Goal: Task Accomplishment & Management: Manage account settings

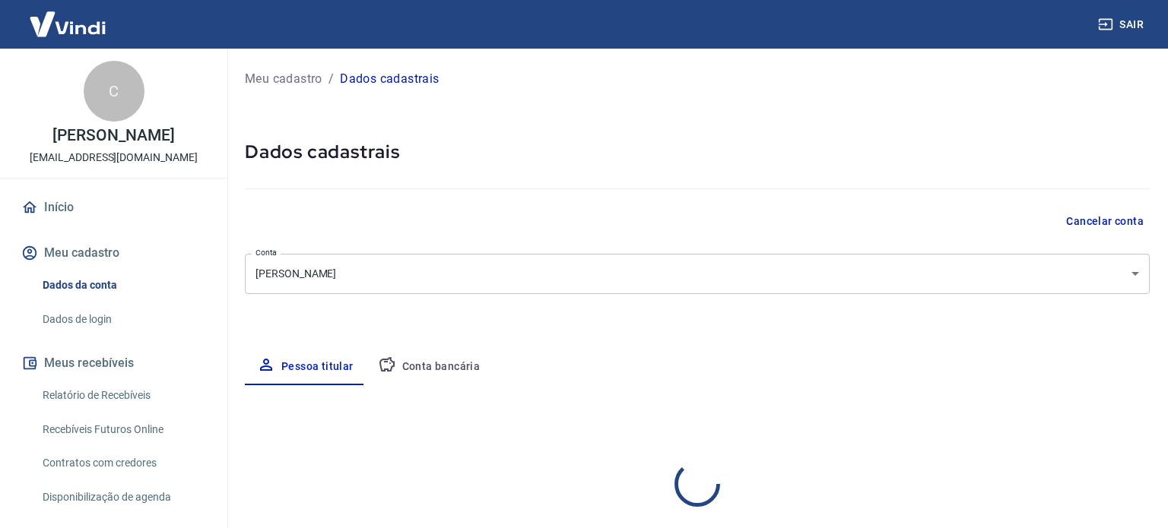
select select "SP"
select select "business"
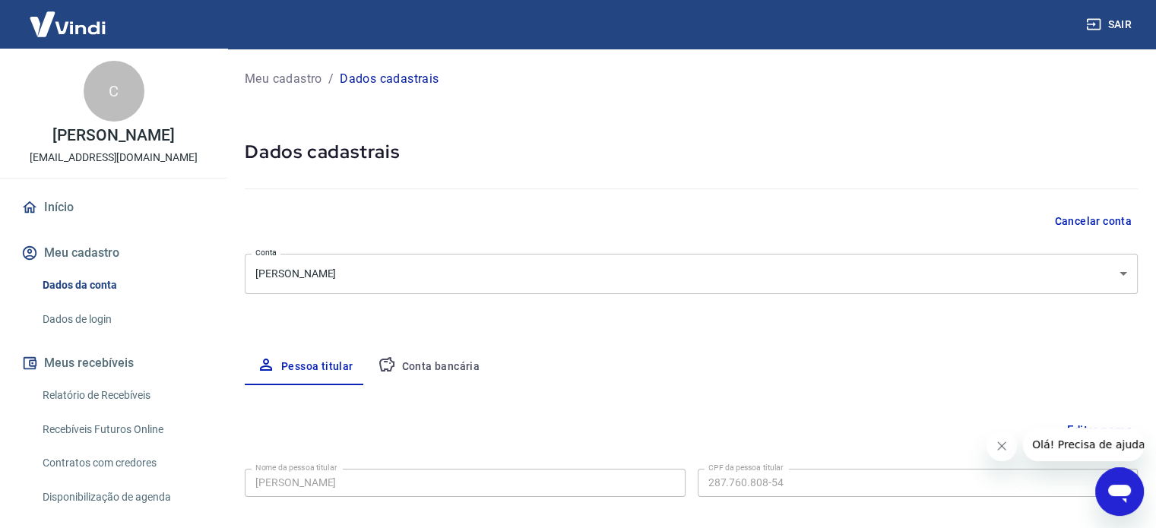
click at [434, 272] on body "Sair C Cristiano Ricardo Rocha cristianoricardorocha@gmail.com Início Meu cadas…" at bounding box center [578, 264] width 1156 height 528
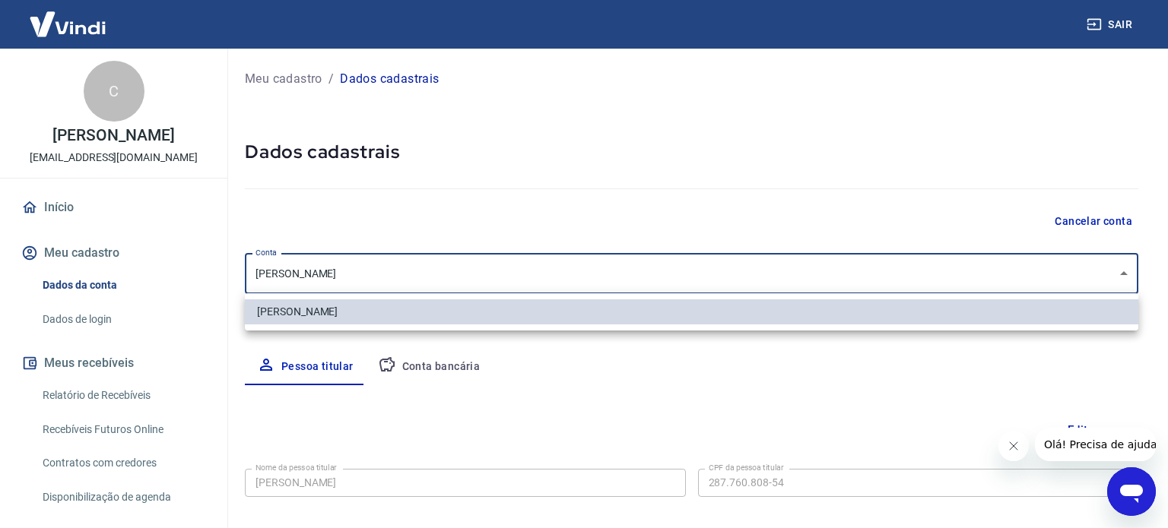
click at [438, 274] on div at bounding box center [584, 264] width 1168 height 528
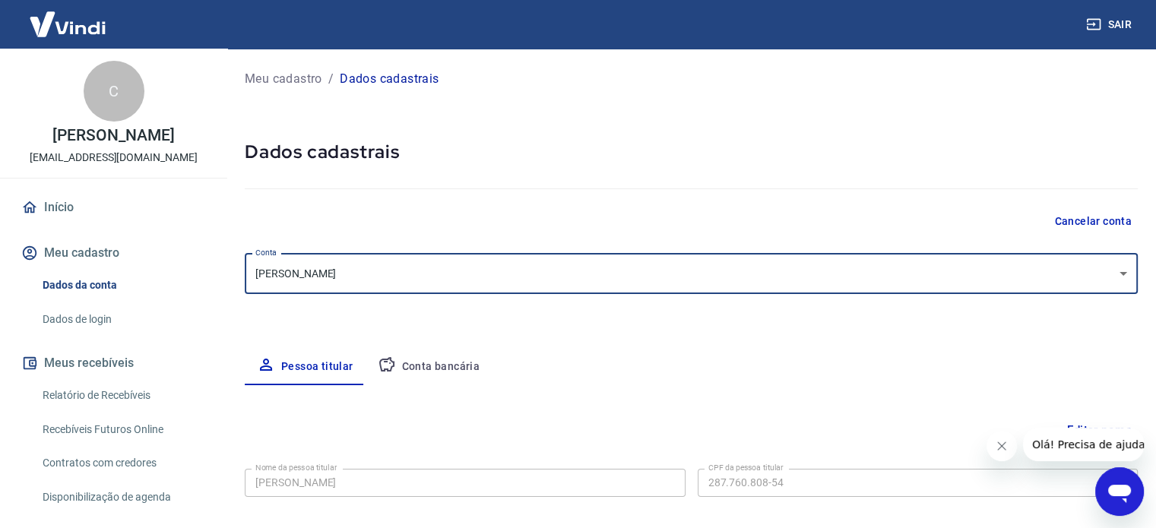
click at [433, 364] on button "Conta bancária" at bounding box center [429, 367] width 127 height 36
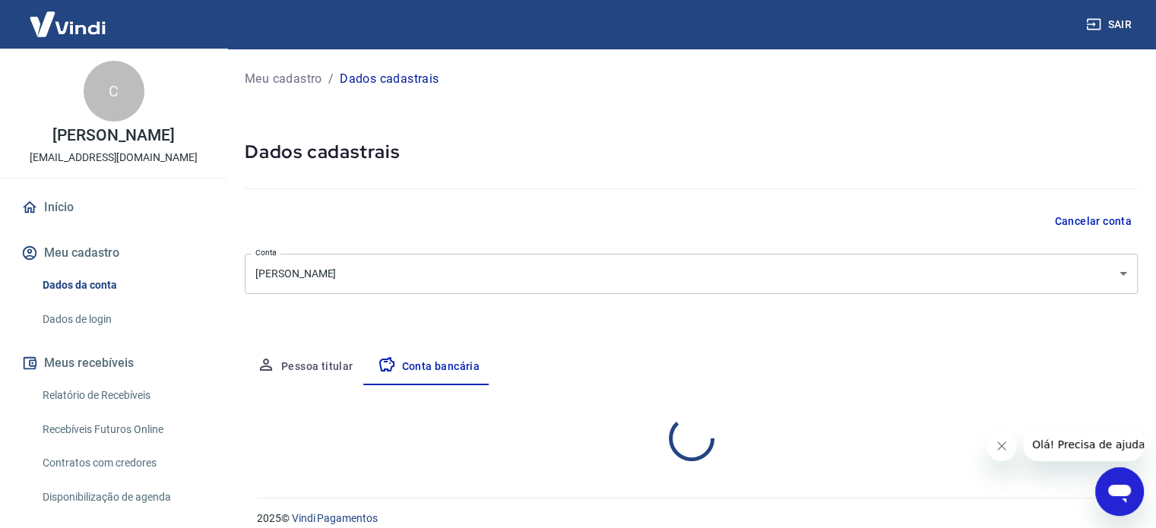
select select "1"
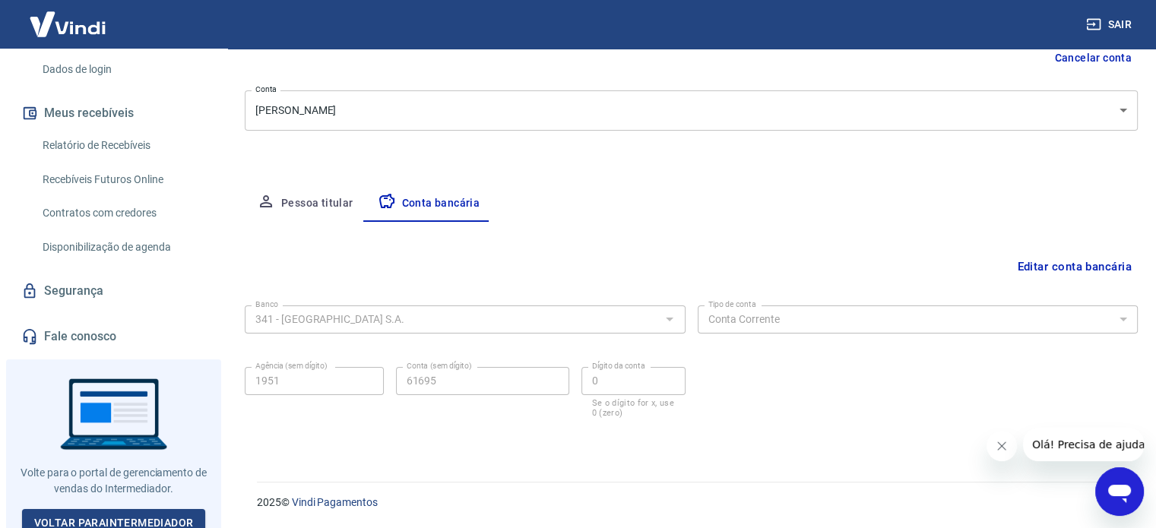
scroll to position [259, 0]
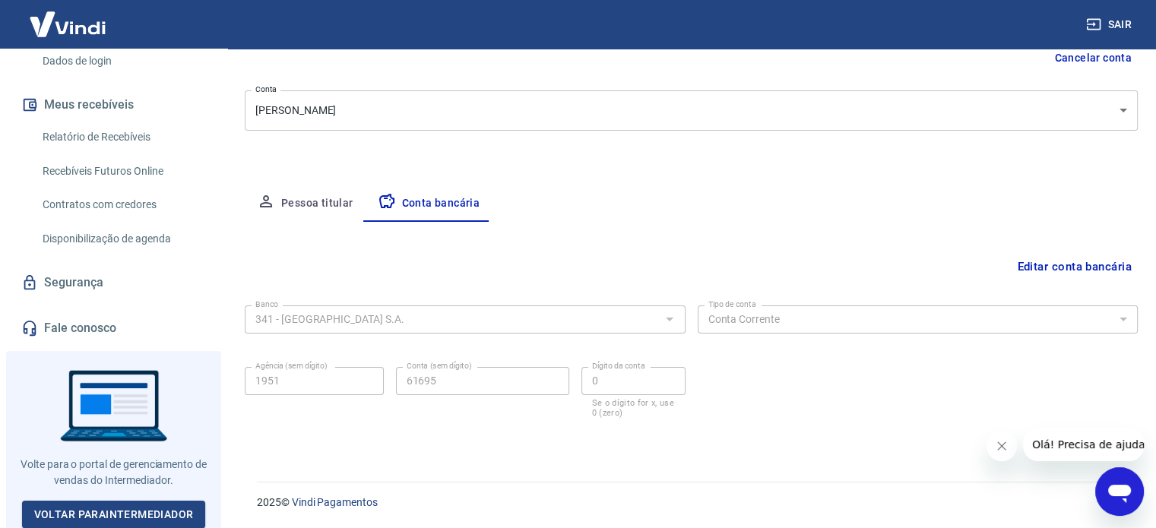
click at [1061, 441] on span "Olá! Precisa de ajuda?" at bounding box center [1092, 445] width 119 height 12
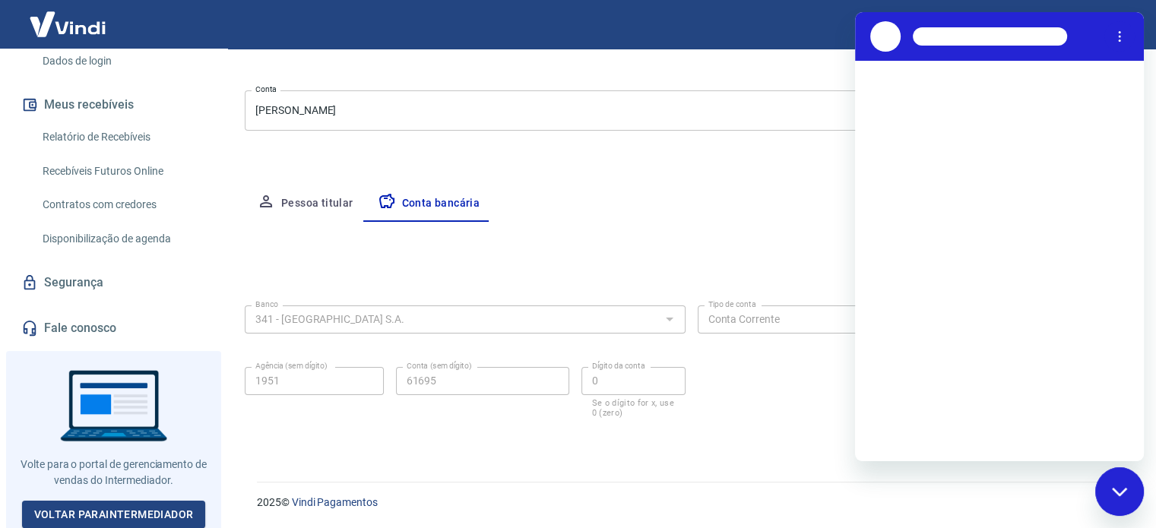
scroll to position [0, 0]
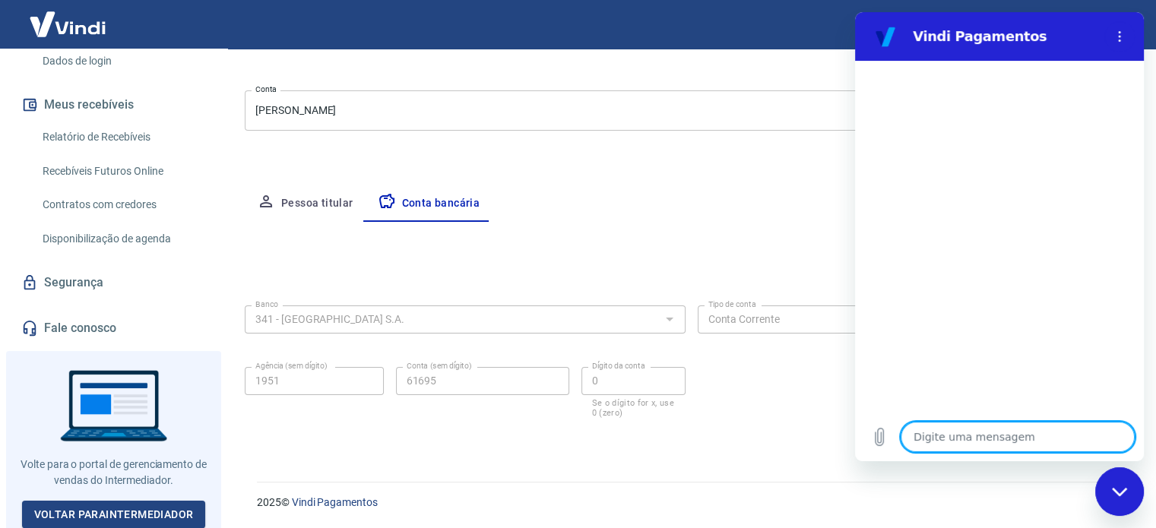
type textarea "o"
type textarea "x"
type textarea "ol"
type textarea "x"
type textarea "olá"
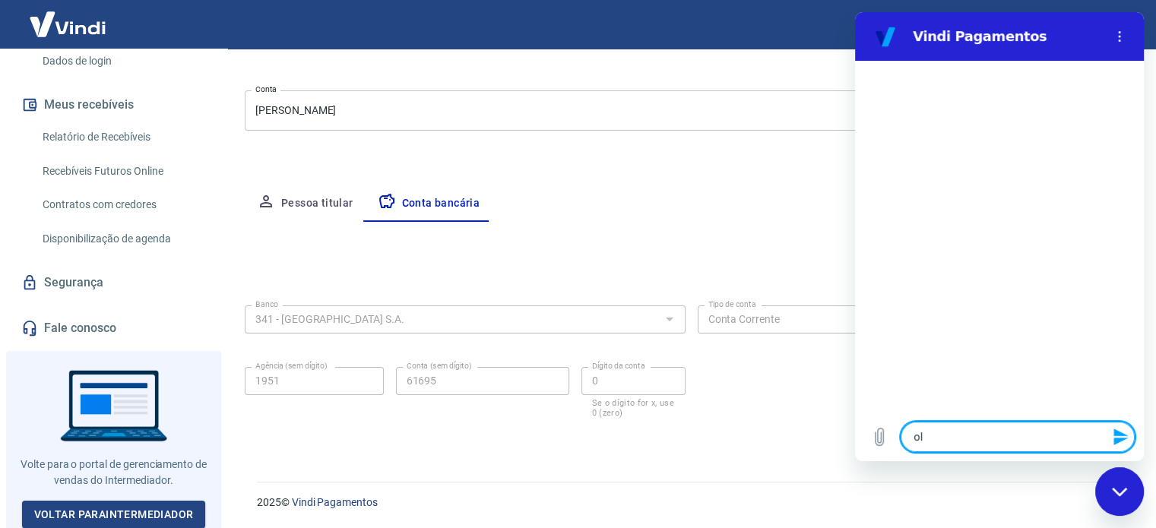
type textarea "x"
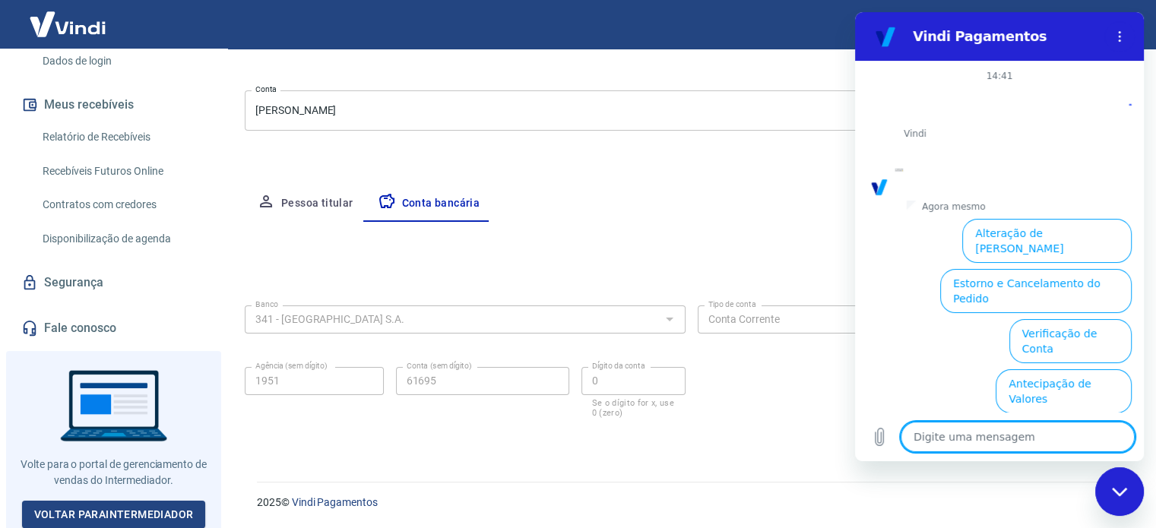
scroll to position [81, 0]
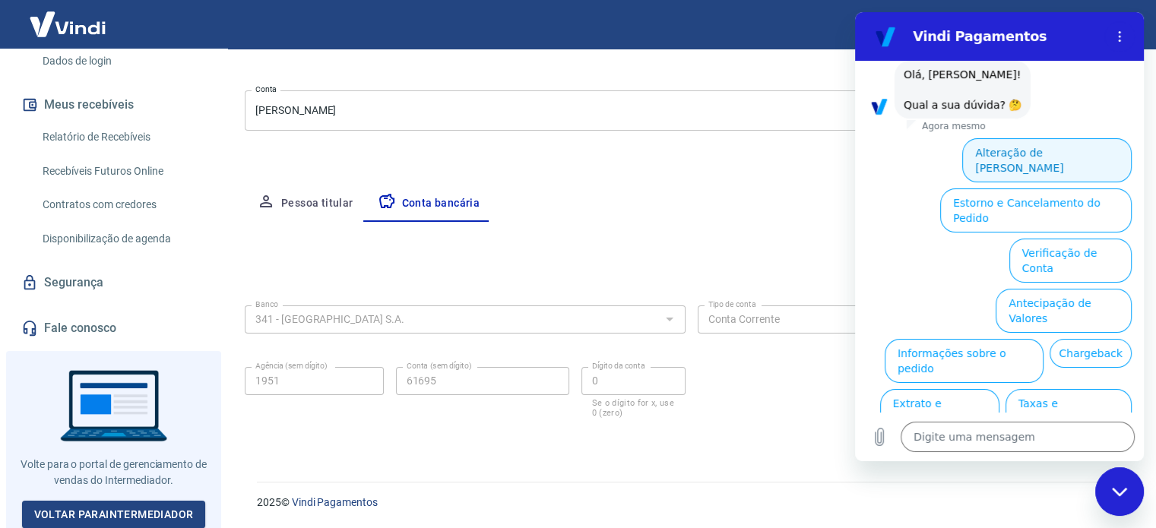
click at [1055, 153] on button "Alteração de Dados Cadastrais" at bounding box center [1048, 160] width 170 height 44
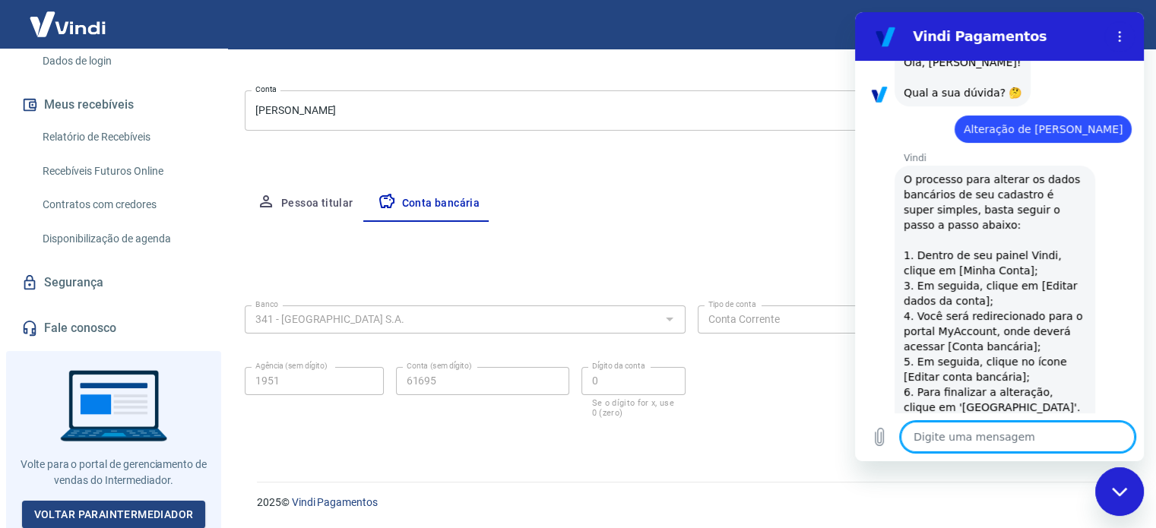
scroll to position [60, 0]
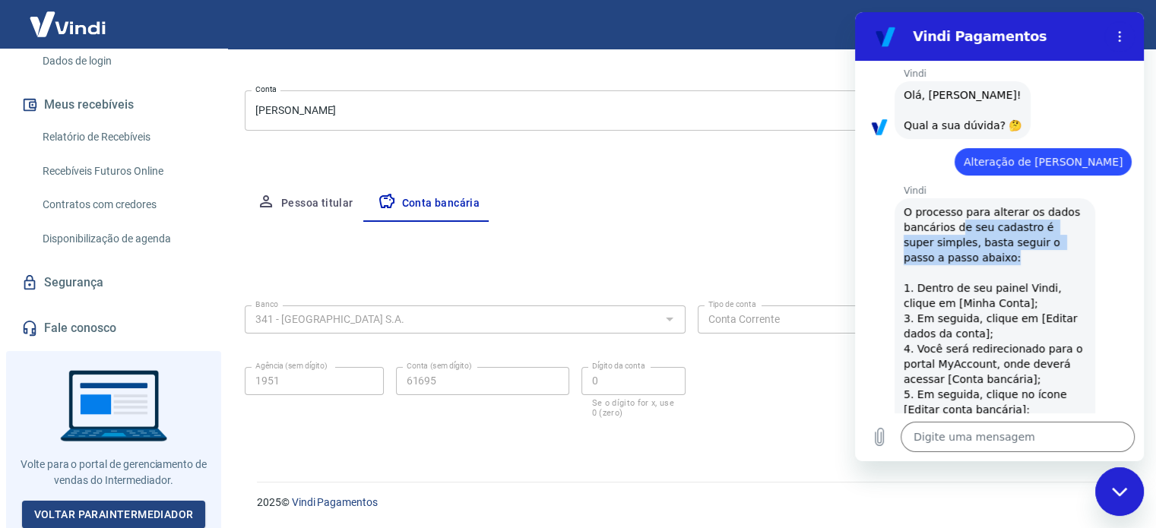
drag, startPoint x: 968, startPoint y: 229, endPoint x: 1026, endPoint y: 264, distance: 67.5
click at [1026, 264] on div "Vindi diz: O processo para alterar os dados bancários de seu cadastro é super s…" at bounding box center [995, 424] width 201 height 453
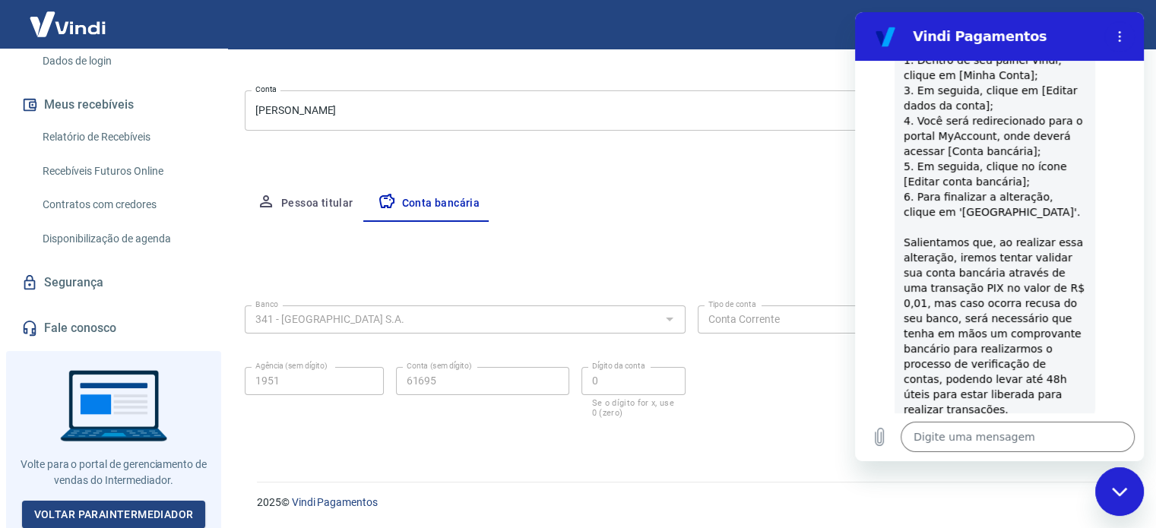
scroll to position [364, 0]
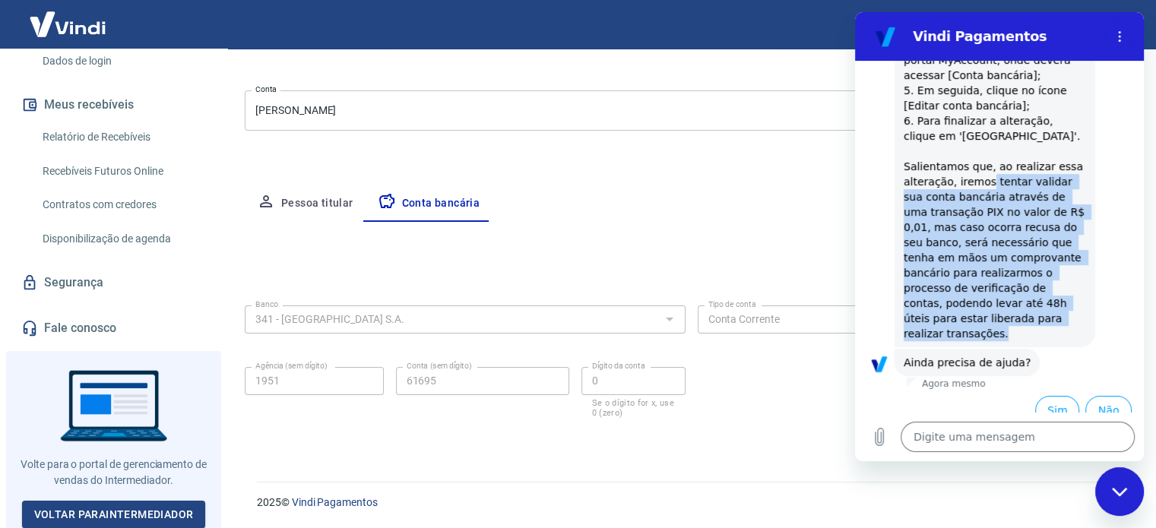
drag, startPoint x: 989, startPoint y: 176, endPoint x: 1059, endPoint y: 321, distance: 160.5
click at [1059, 321] on div "Vindi diz: O processo para alterar os dados bancários de seu cadastro é super s…" at bounding box center [995, 120] width 201 height 453
click at [1048, 400] on button "Sim" at bounding box center [1058, 410] width 44 height 29
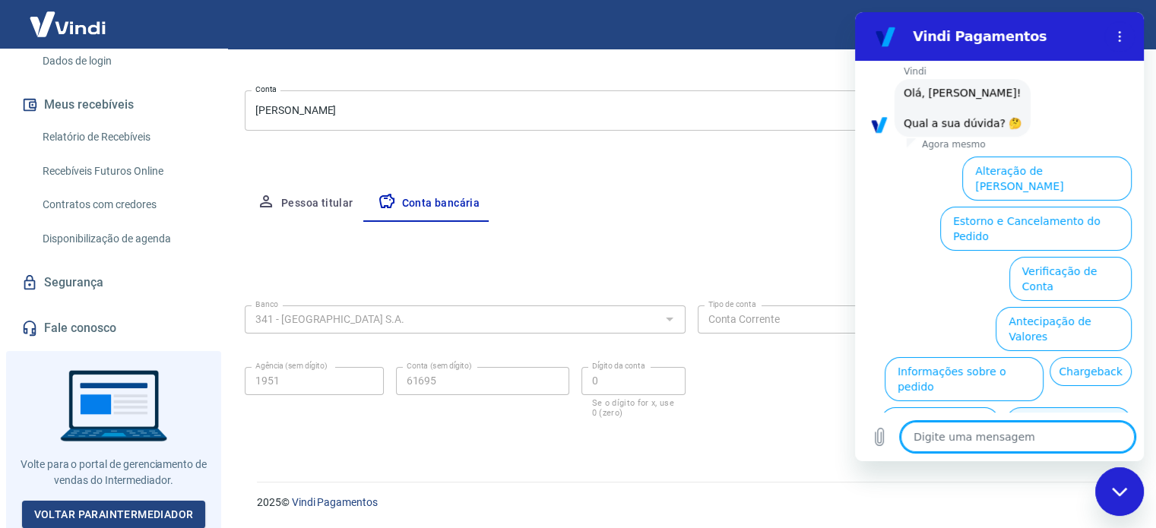
scroll to position [724, 0]
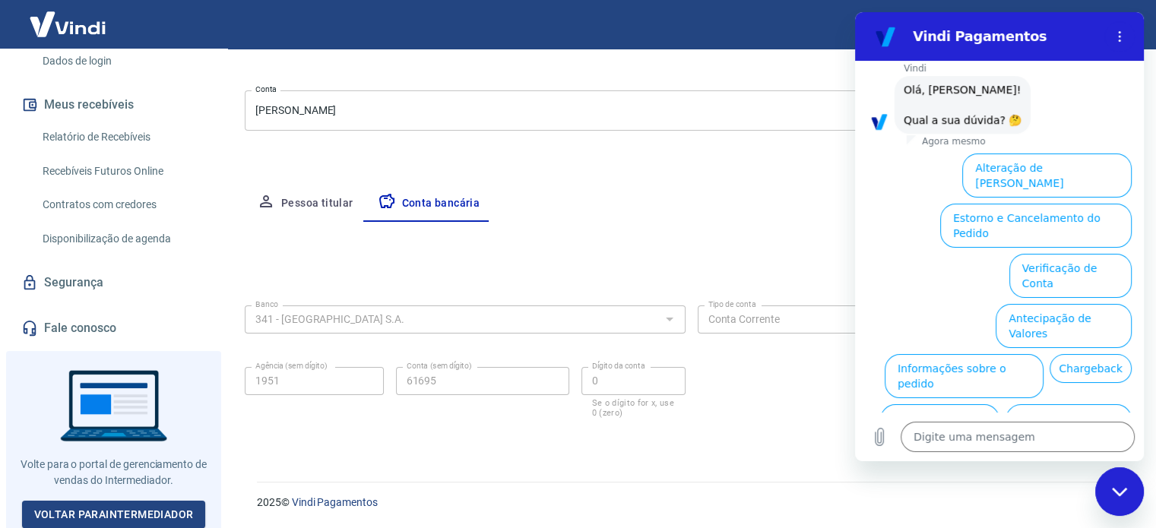
click at [1080, 254] on button "Verificação de Conta" at bounding box center [1071, 276] width 122 height 44
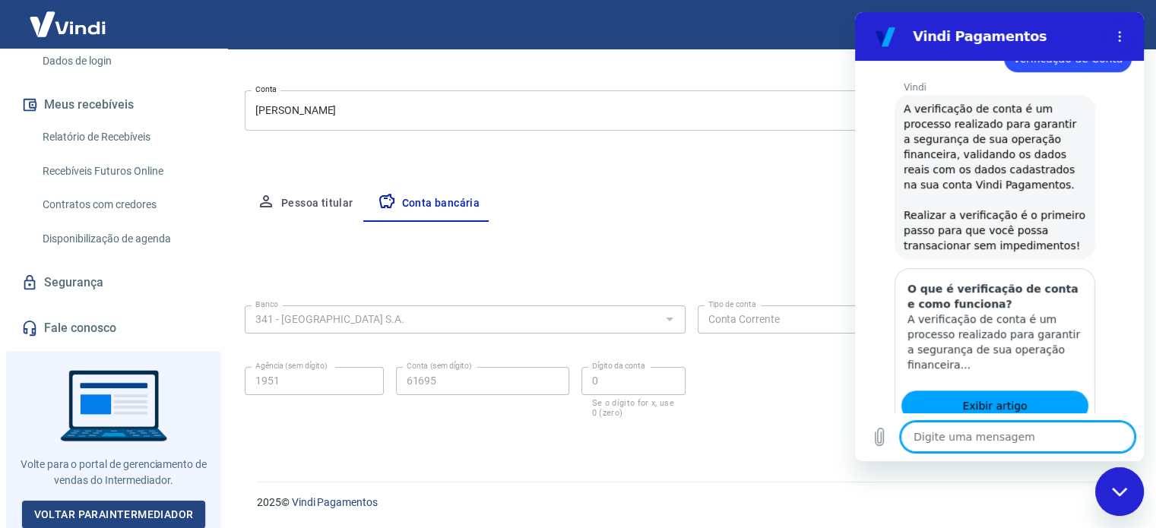
type textarea "x"
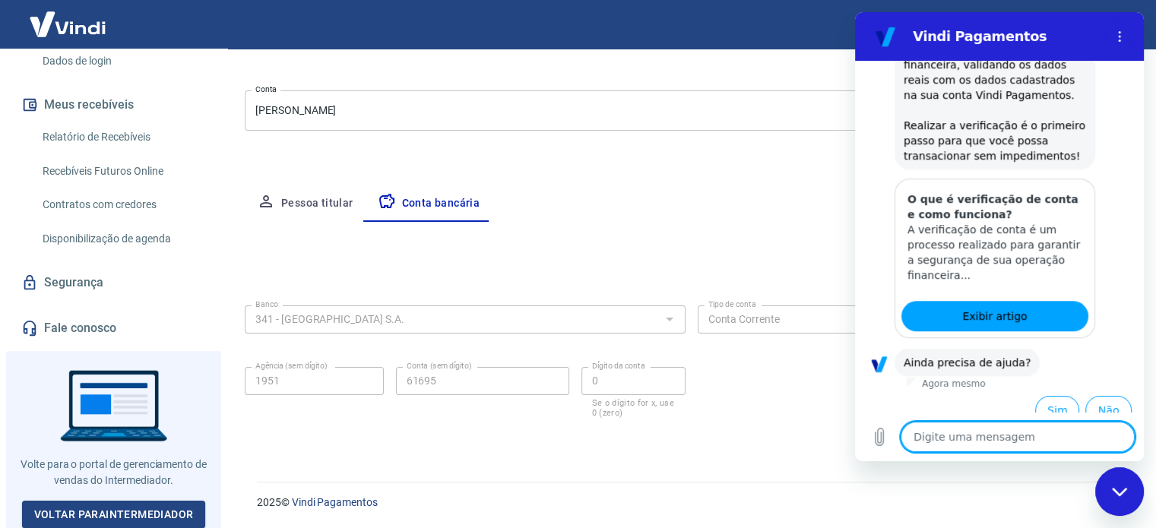
scroll to position [760, 0]
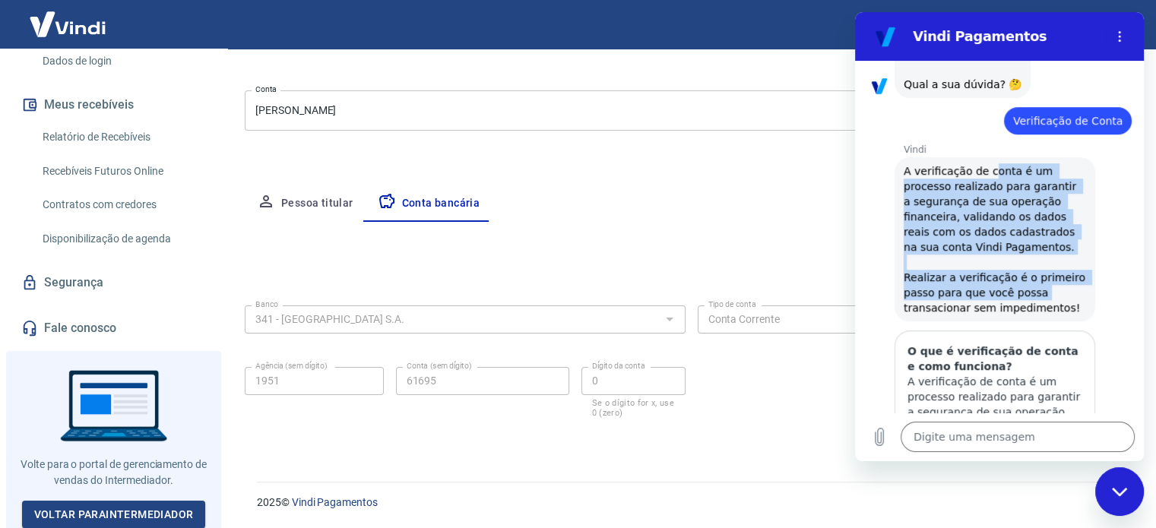
drag, startPoint x: 985, startPoint y: 163, endPoint x: 1044, endPoint y: 284, distance: 134.7
click at [1044, 284] on div "Vindi diz: A verificação de conta é um processo realizado para garantir a segur…" at bounding box center [995, 239] width 201 height 164
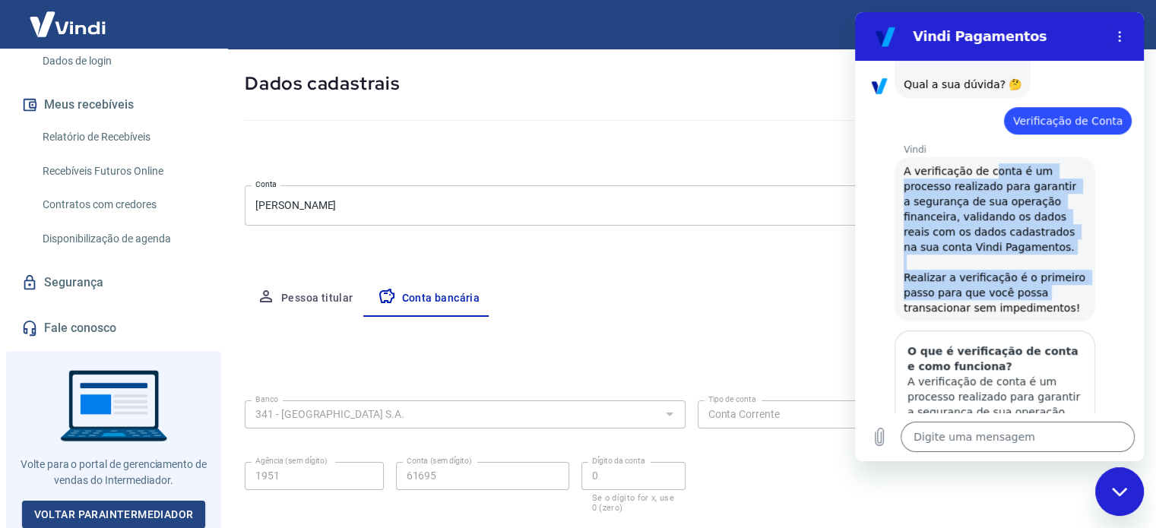
scroll to position [0, 0]
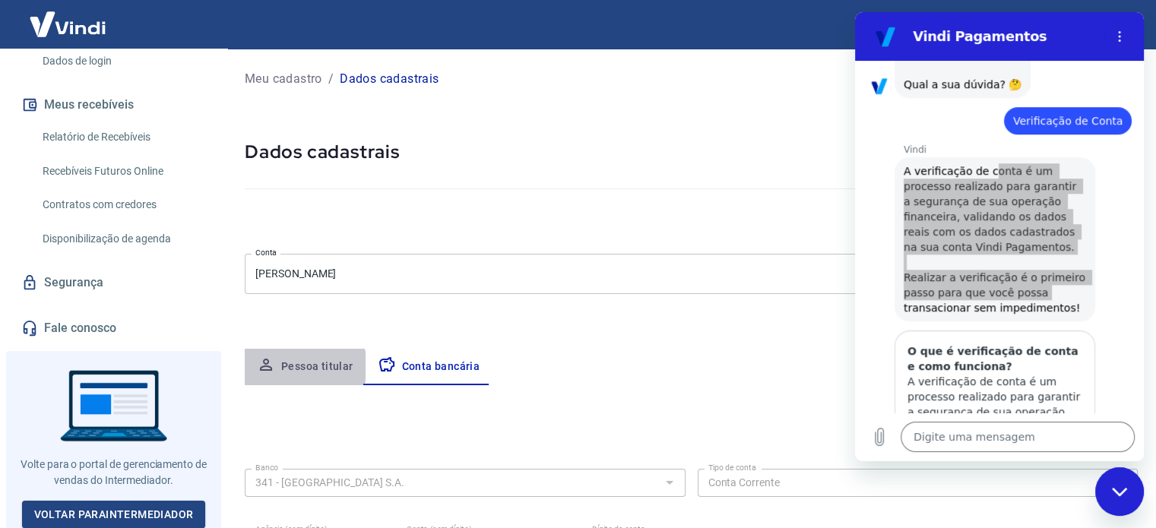
click at [301, 366] on button "Pessoa titular" at bounding box center [305, 367] width 121 height 36
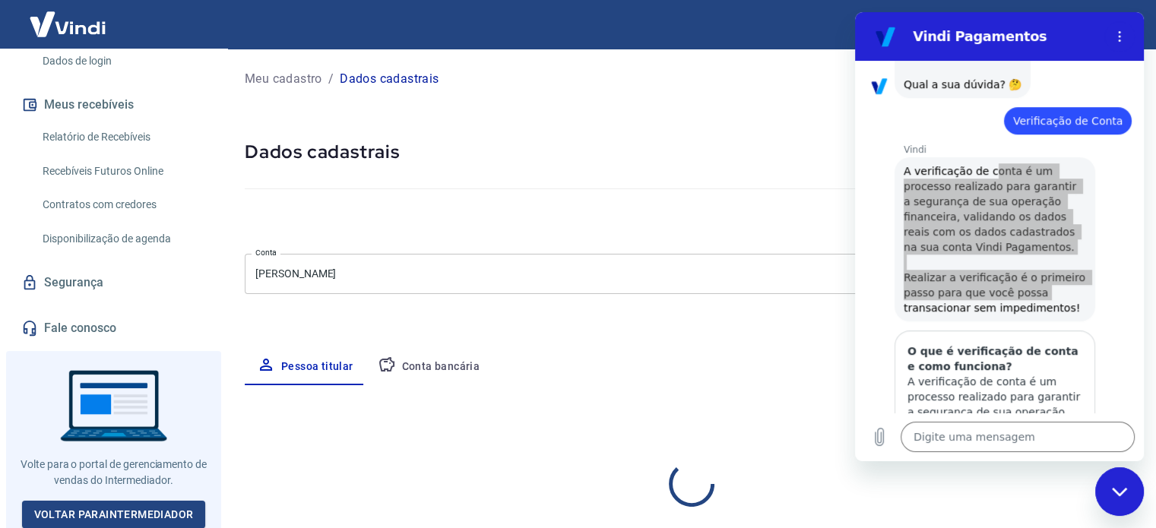
select select "SP"
select select "business"
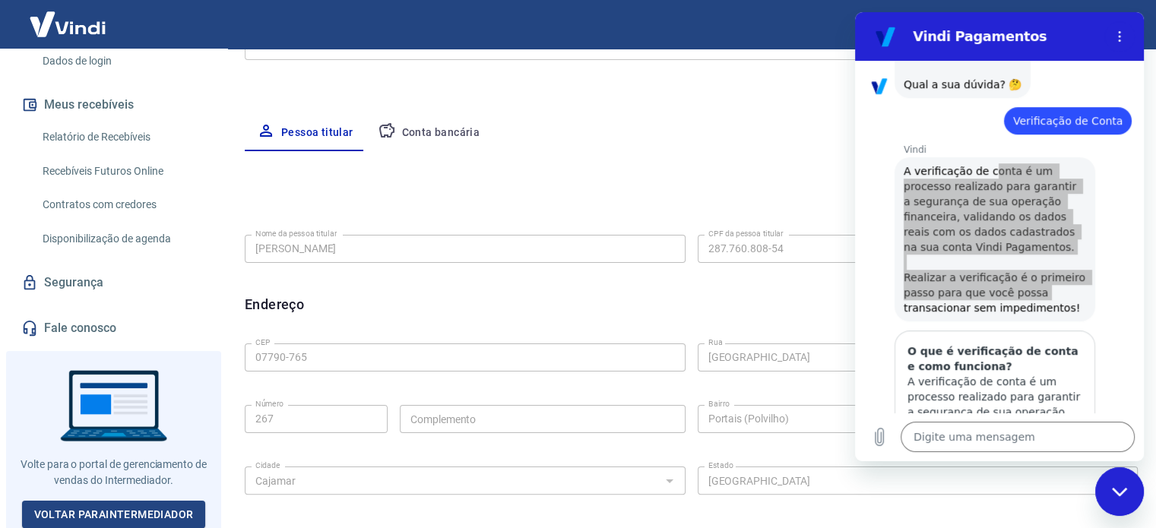
scroll to position [304, 0]
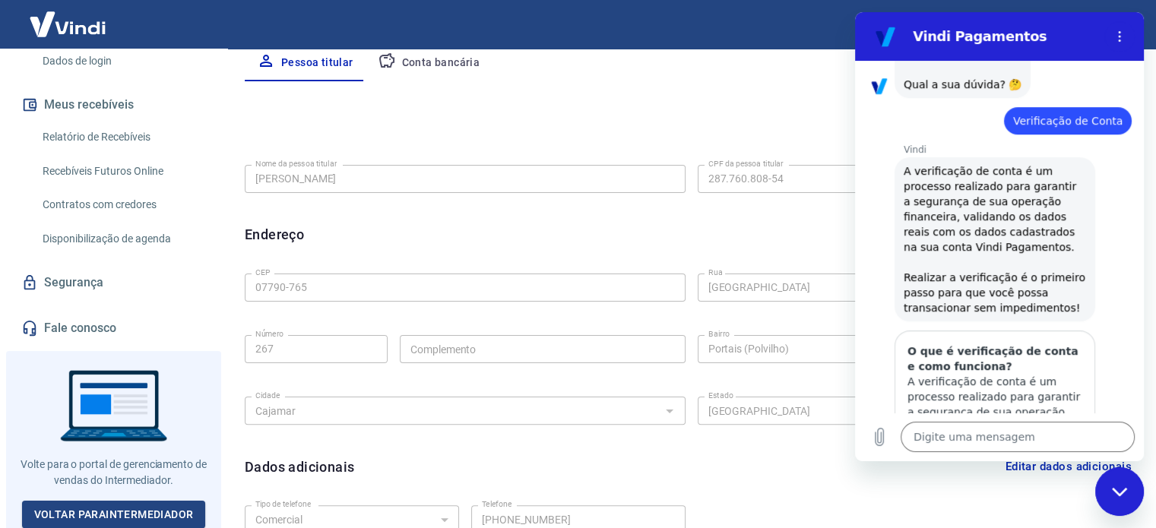
drag, startPoint x: 1014, startPoint y: 18, endPoint x: 1018, endPoint y: 78, distance: 59.4
click at [1014, 21] on section "Vindi Pagamentos" at bounding box center [999, 36] width 289 height 49
drag, startPoint x: 1111, startPoint y: 39, endPoint x: 1120, endPoint y: 47, distance: 12.4
click at [1111, 40] on button "Menu de opções" at bounding box center [1120, 36] width 30 height 30
click at [1120, 500] on div "Fechar janela de mensagens" at bounding box center [1120, 492] width 46 height 46
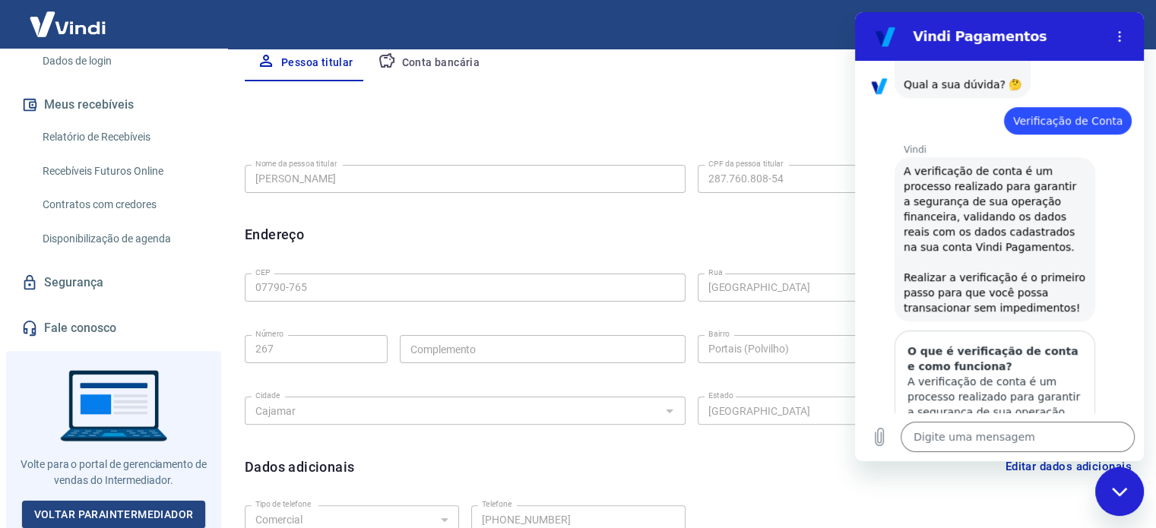
type textarea "x"
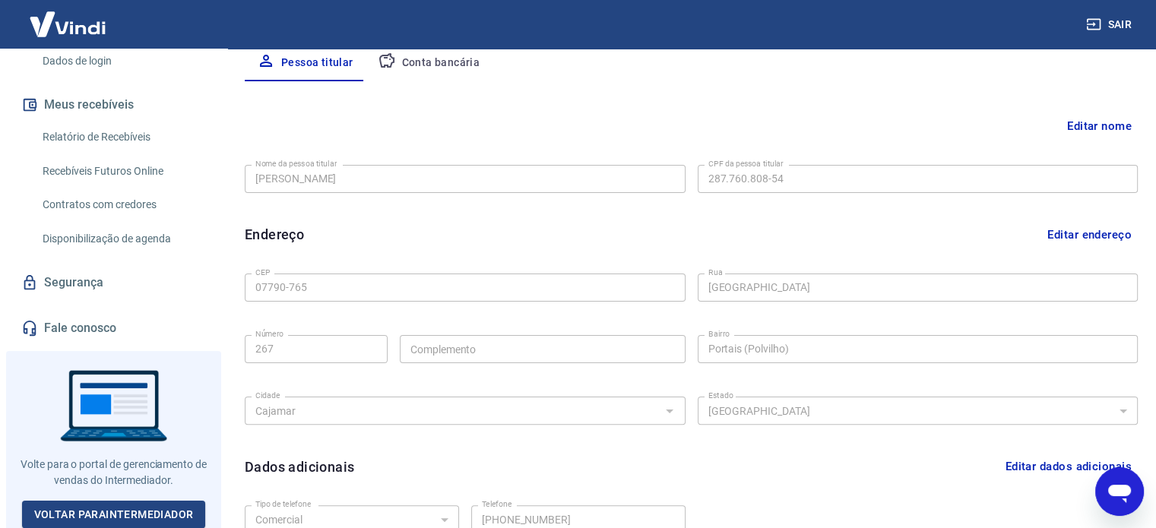
click at [1092, 125] on button "Editar nome" at bounding box center [1099, 126] width 77 height 29
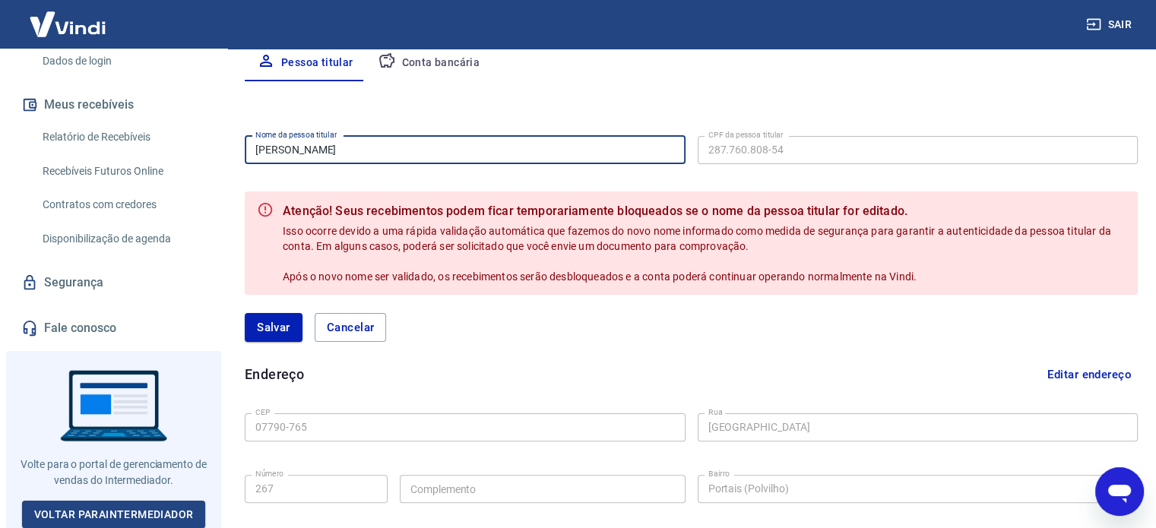
drag, startPoint x: 409, startPoint y: 151, endPoint x: 277, endPoint y: 152, distance: 132.3
type input "CF PLANTAS LTDA"
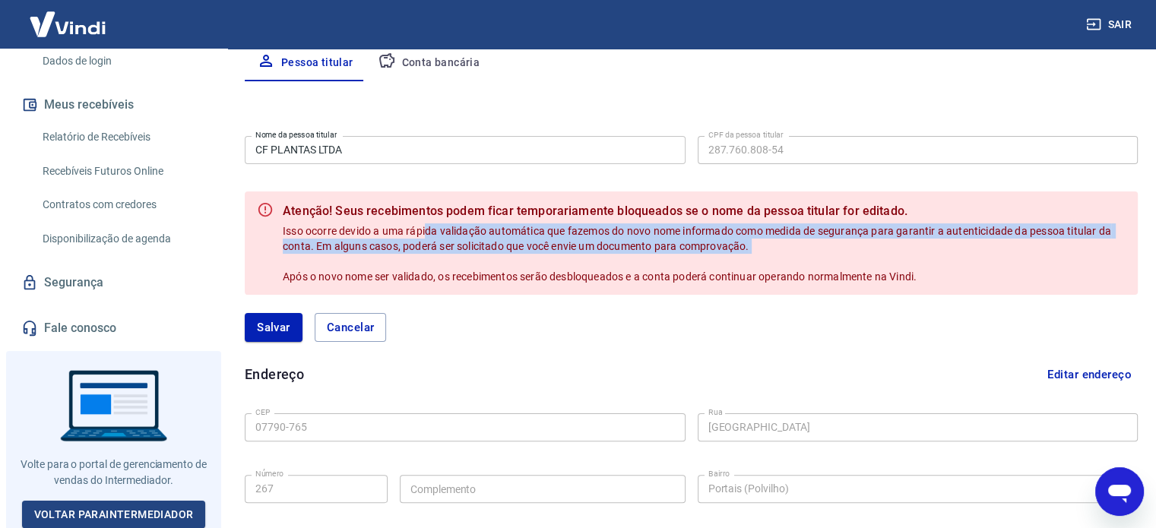
drag, startPoint x: 498, startPoint y: 239, endPoint x: 696, endPoint y: 262, distance: 199.8
click at [701, 262] on div "Atenção! Seus recebimentos podem ficar temporariamente bloqueados se o nome da …" at bounding box center [704, 243] width 843 height 94
click at [268, 327] on button "Salvar" at bounding box center [274, 327] width 58 height 29
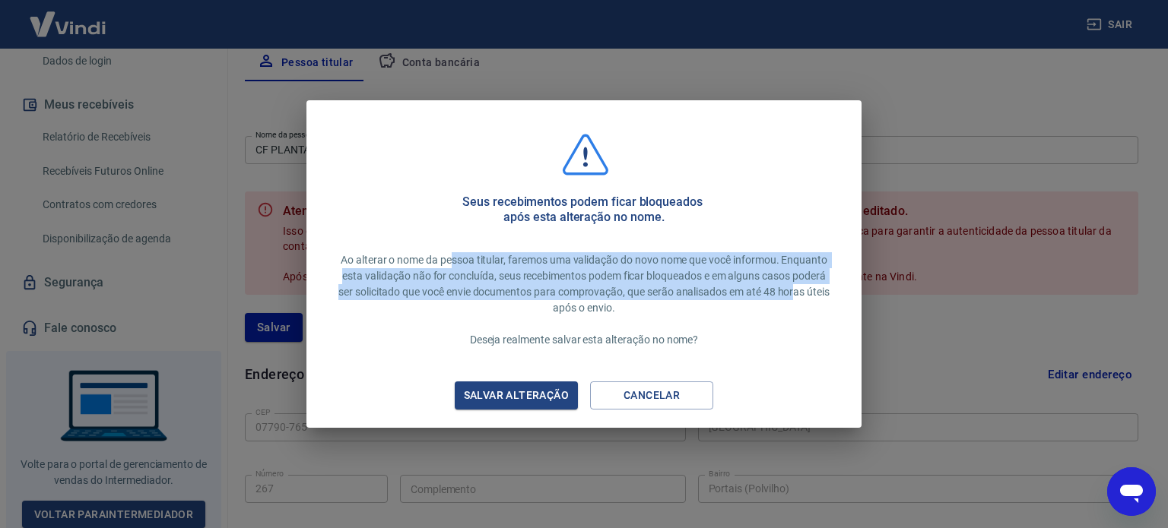
drag, startPoint x: 509, startPoint y: 261, endPoint x: 806, endPoint y: 288, distance: 297.8
click at [806, 288] on p "Ao alterar o nome da pessoa titular, faremos uma validação do novo nome que voc…" at bounding box center [584, 300] width 494 height 96
click at [532, 394] on div "Salvar alteração" at bounding box center [516, 395] width 141 height 19
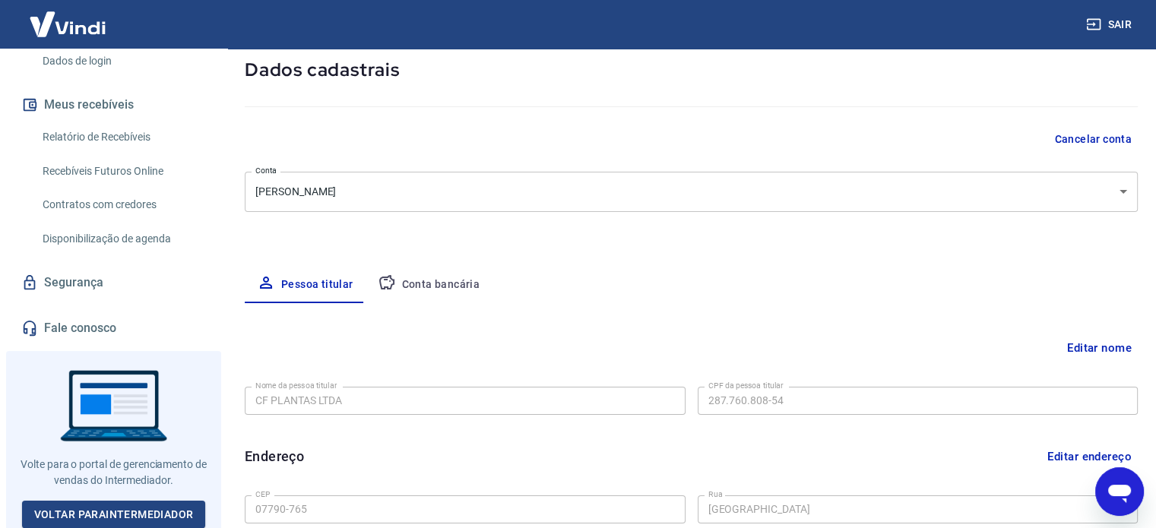
scroll to position [140, 0]
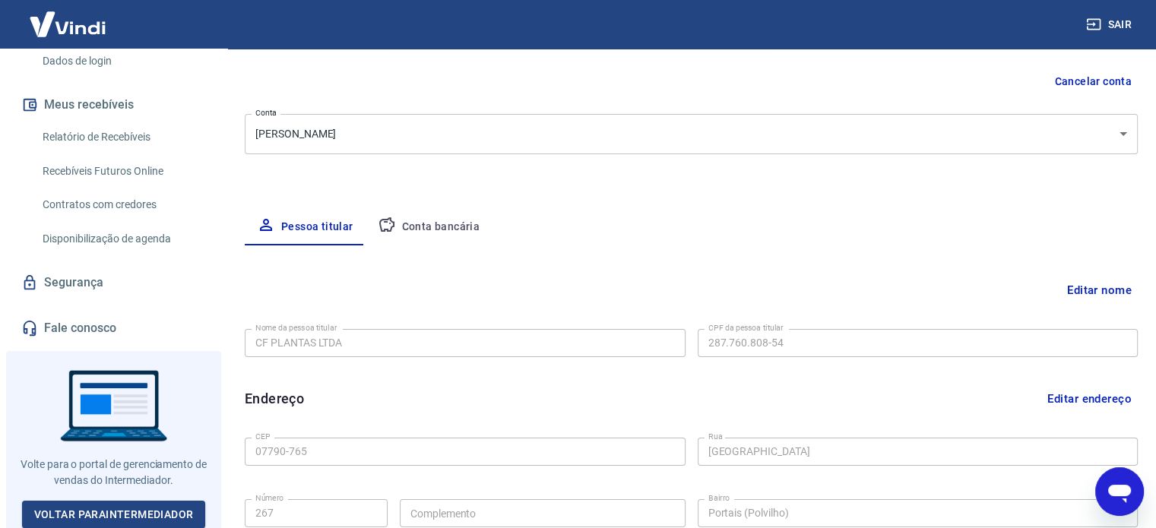
click at [427, 141] on body "Sair C Cristiano Ricardo Rocha cristianoricardorocha@gmail.com Início Meu cadas…" at bounding box center [578, 124] width 1156 height 528
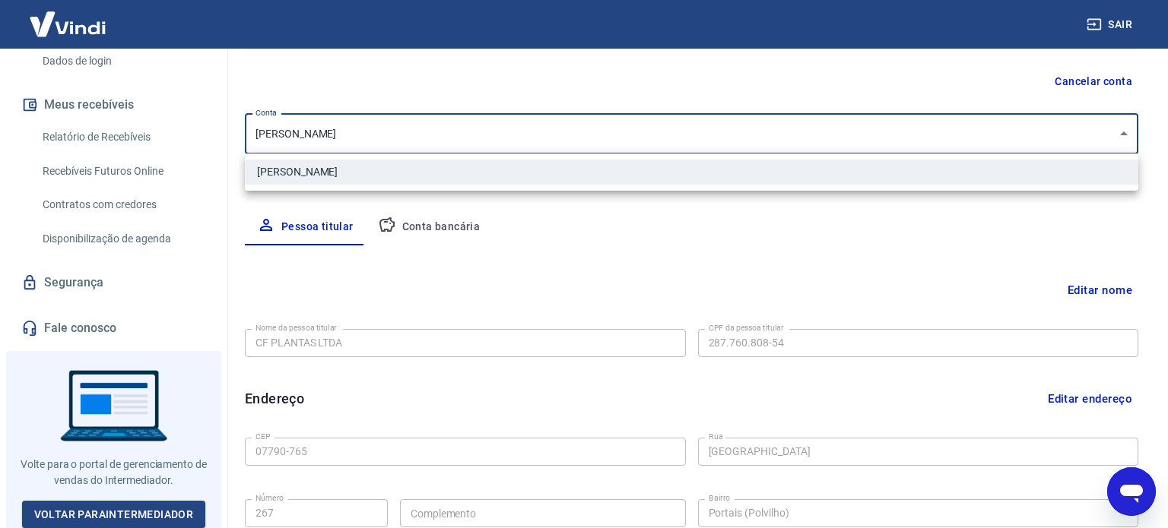
click at [431, 134] on div at bounding box center [584, 264] width 1168 height 528
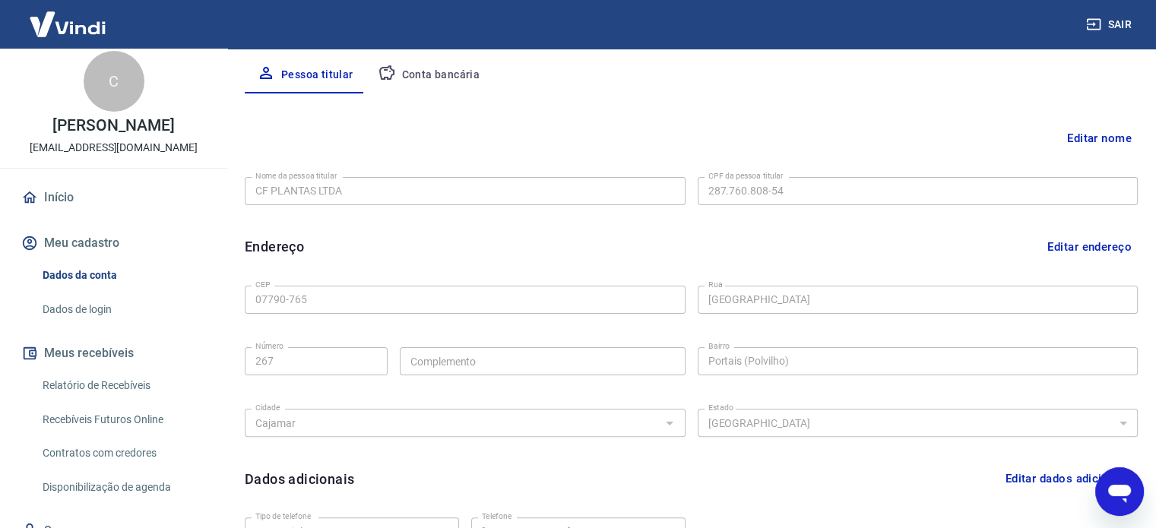
scroll to position [0, 0]
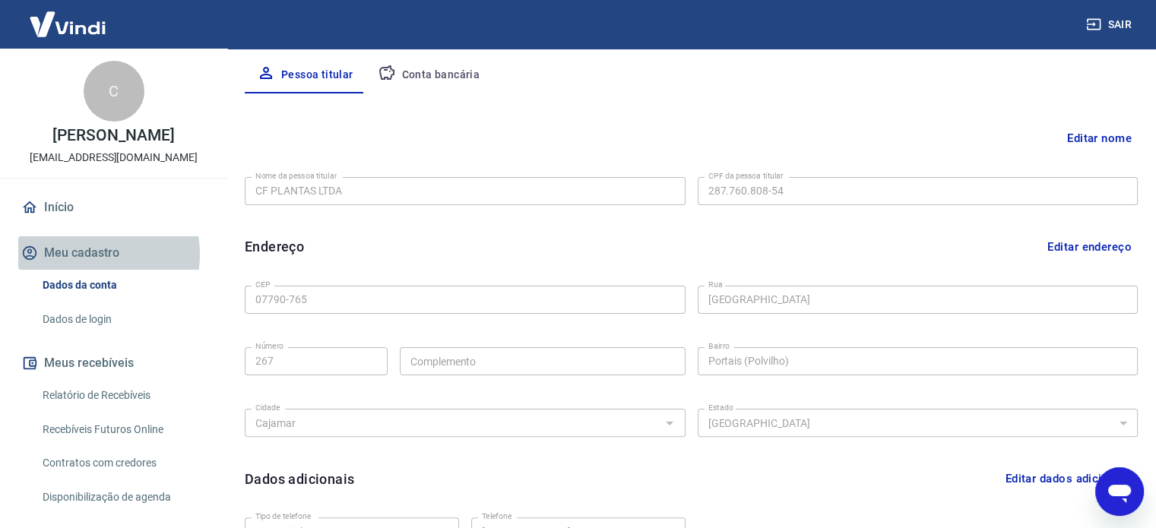
click at [91, 255] on button "Meu cadastro" at bounding box center [113, 252] width 191 height 33
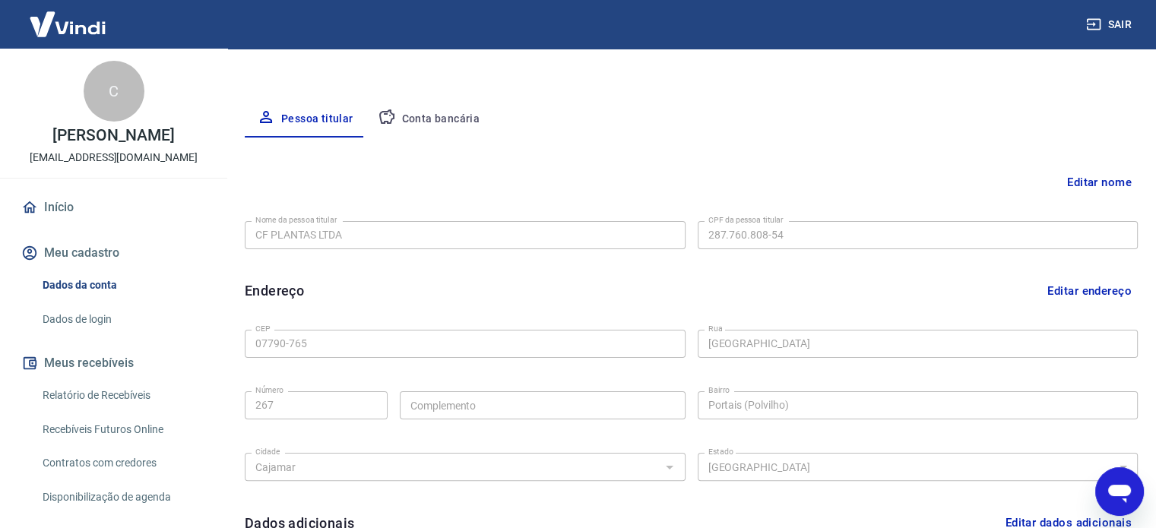
scroll to position [216, 0]
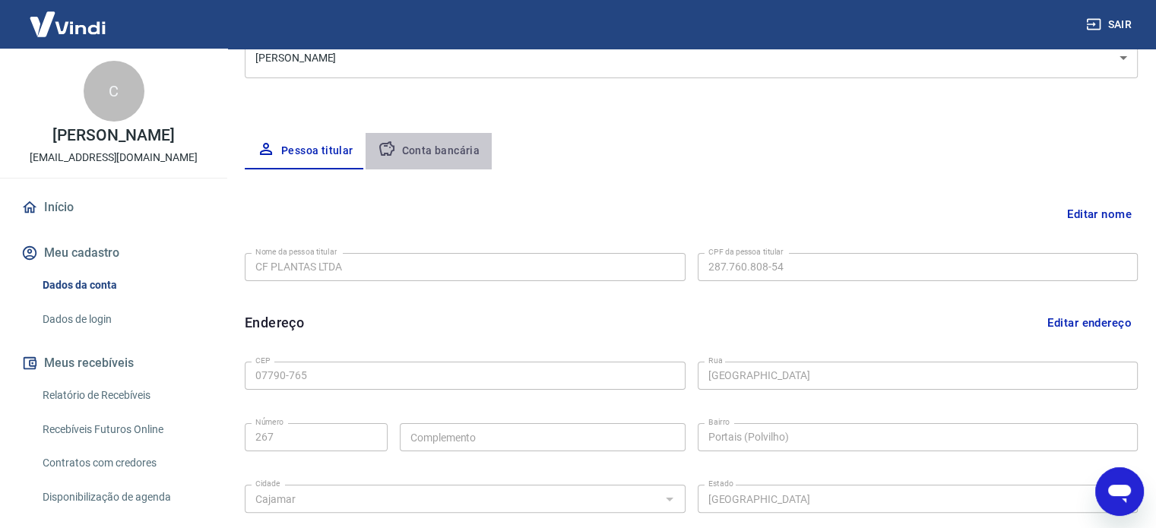
click at [441, 151] on button "Conta bancária" at bounding box center [429, 151] width 127 height 36
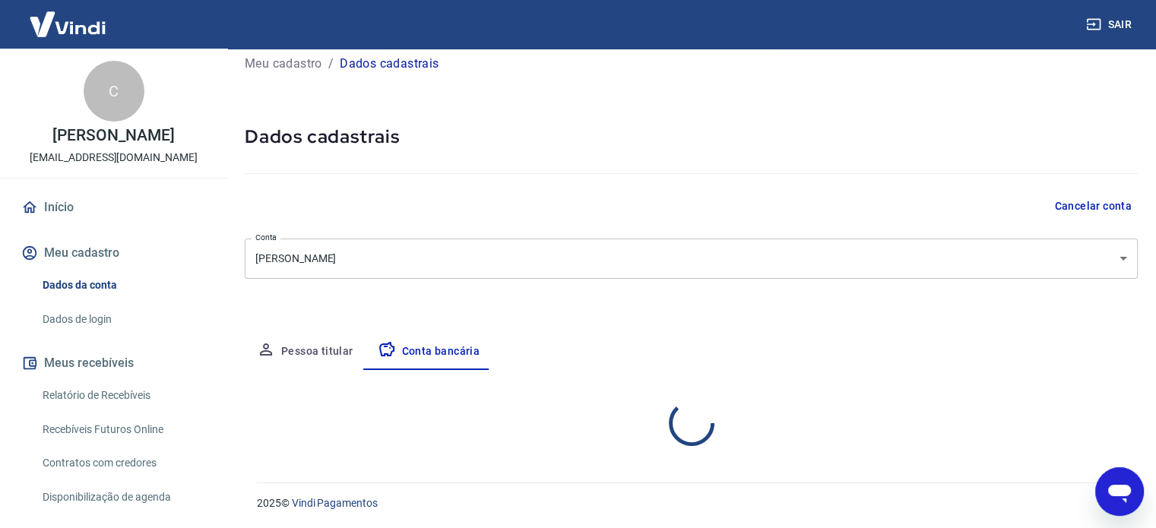
select select "1"
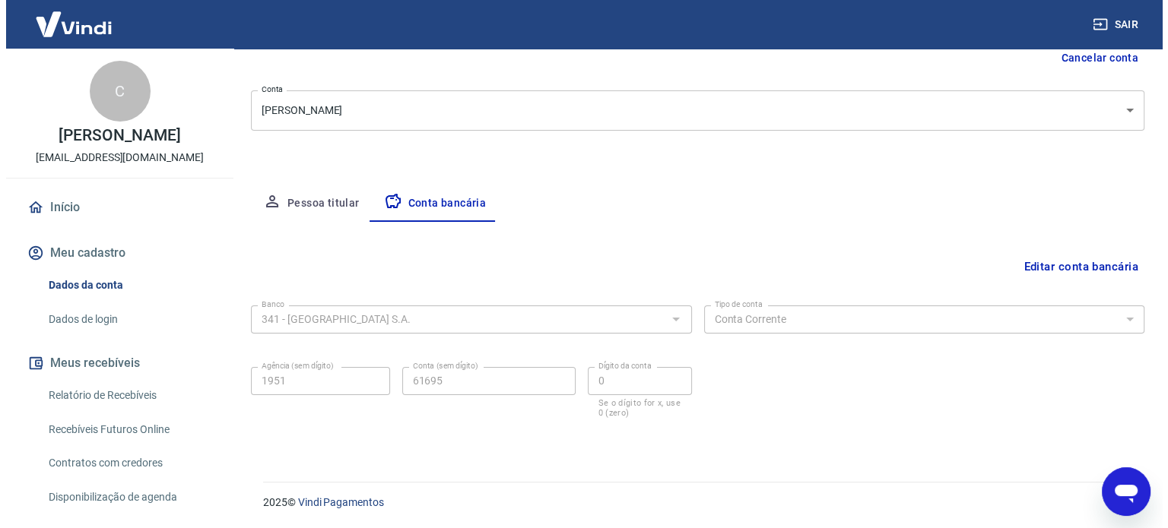
scroll to position [0, 0]
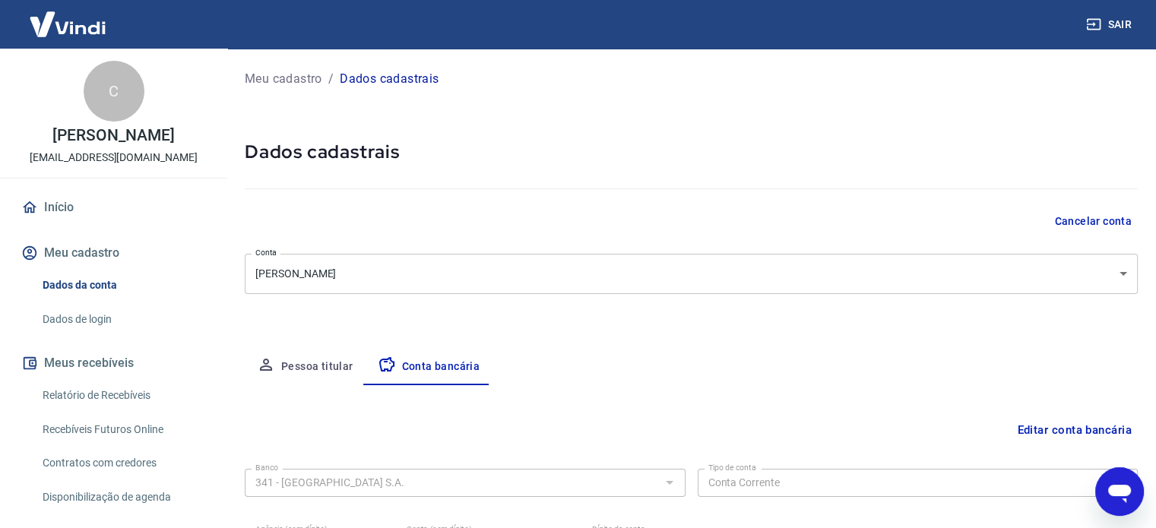
click at [287, 77] on p "Meu cadastro" at bounding box center [284, 79] width 78 height 18
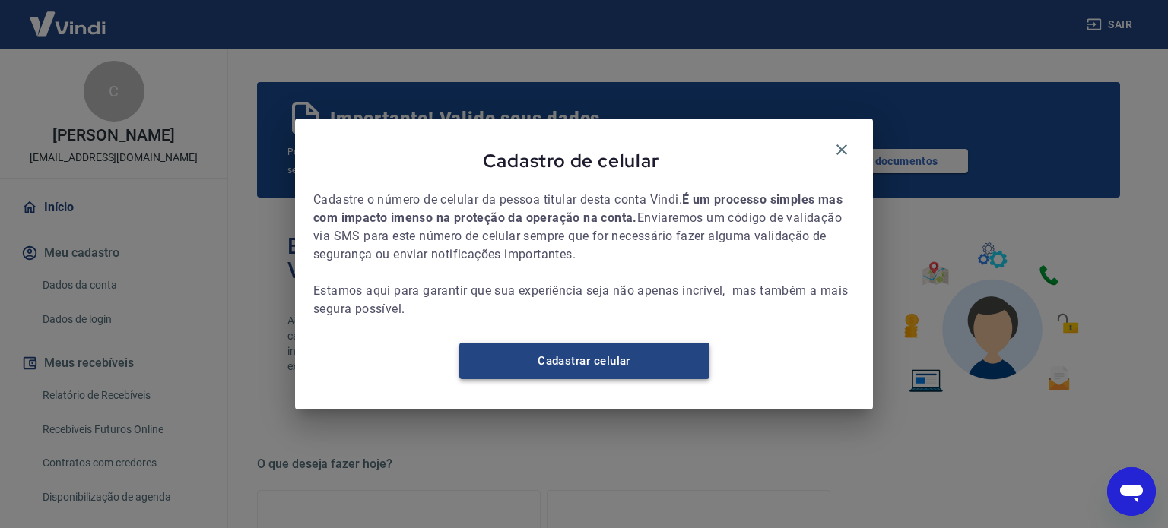
click at [587, 372] on link "Cadastrar celular" at bounding box center [584, 361] width 250 height 36
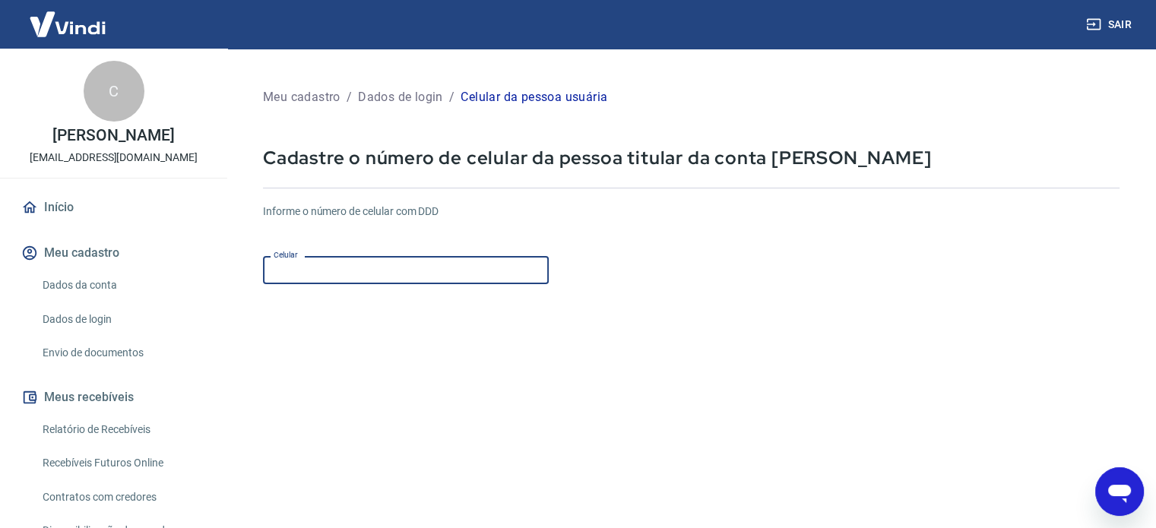
click at [371, 268] on input "Celular" at bounding box center [406, 270] width 286 height 28
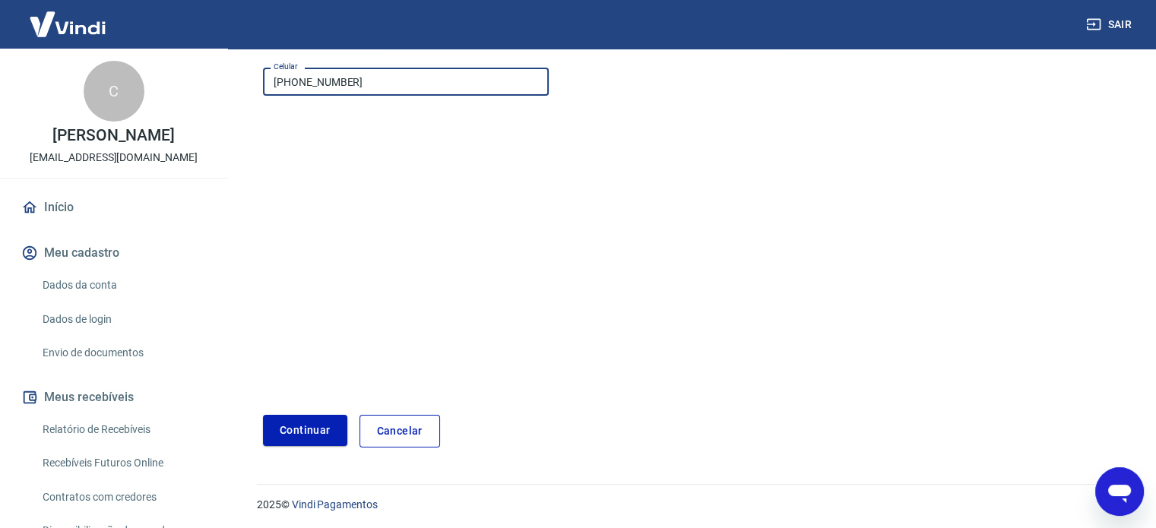
scroll to position [191, 0]
type input "[PHONE_NUMBER]"
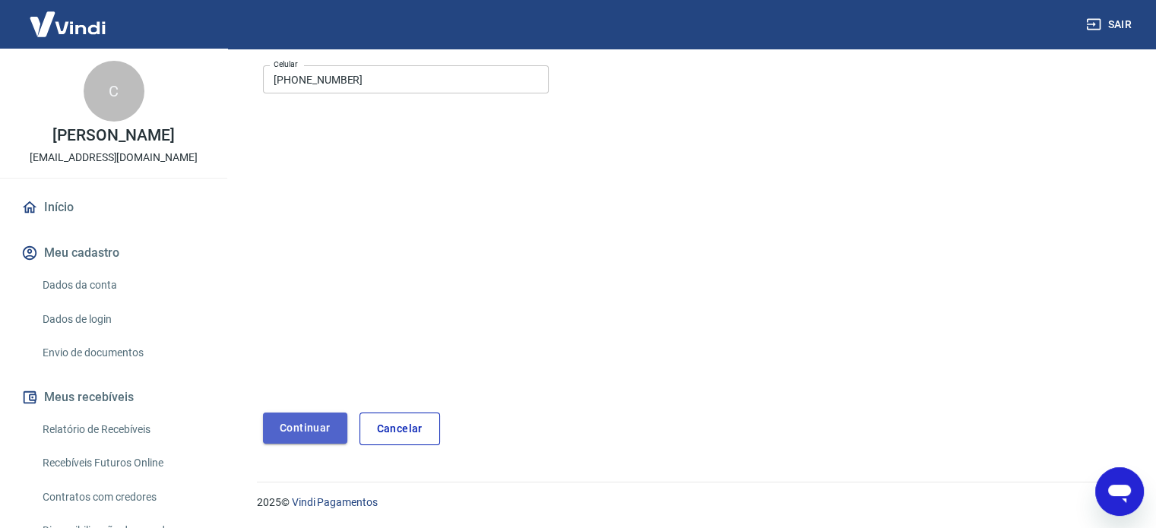
click at [307, 427] on button "Continuar" at bounding box center [305, 428] width 84 height 31
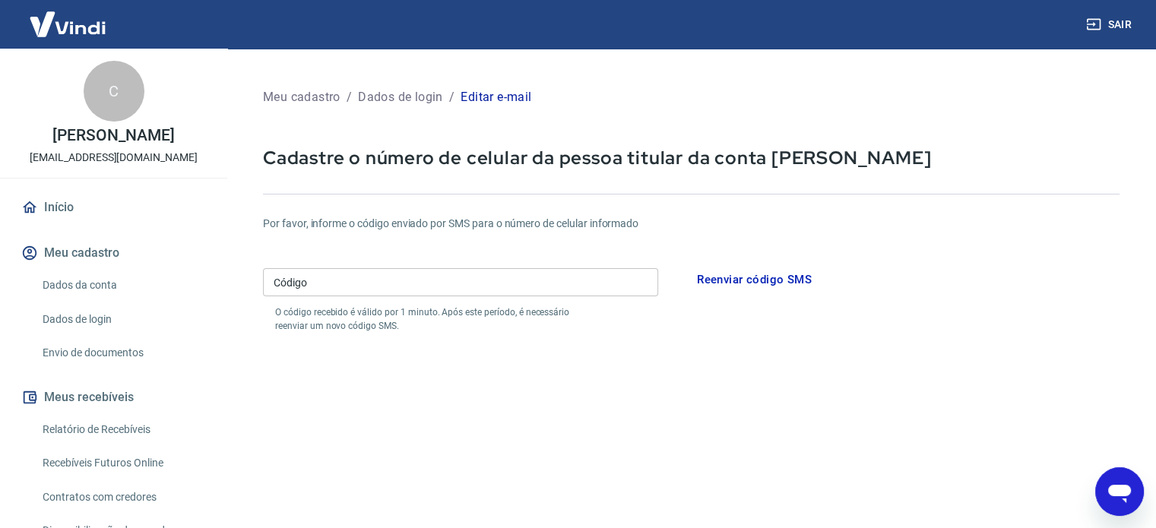
click at [327, 284] on input "Código" at bounding box center [460, 282] width 395 height 28
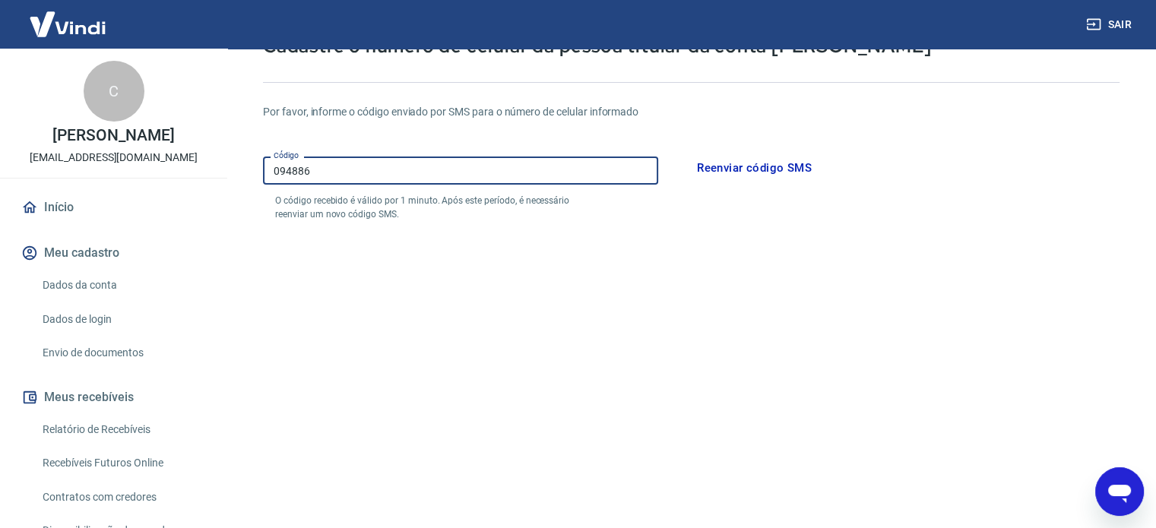
scroll to position [249, 0]
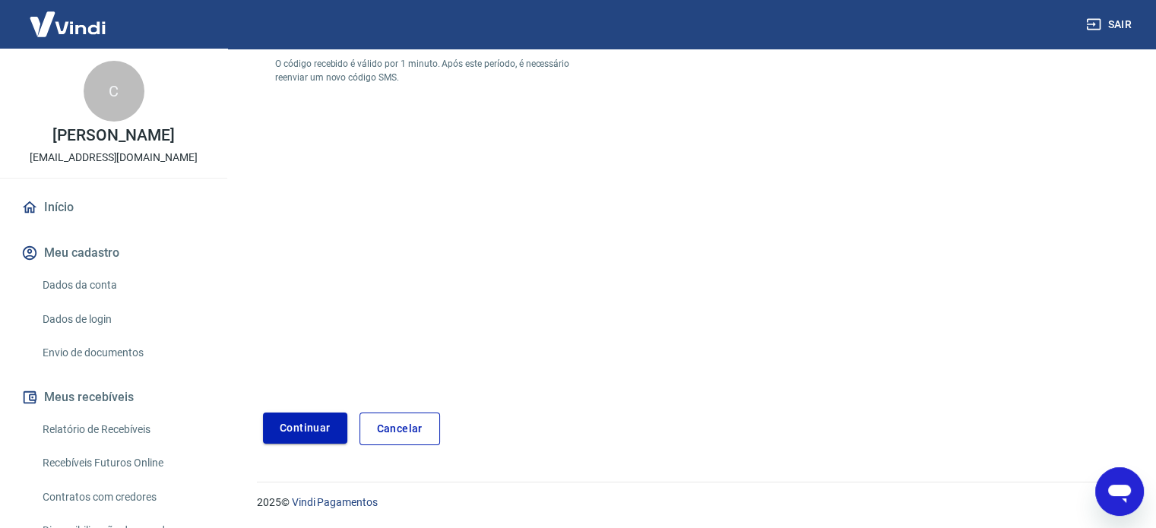
type input "094886"
click at [313, 427] on button "Continuar" at bounding box center [305, 428] width 84 height 31
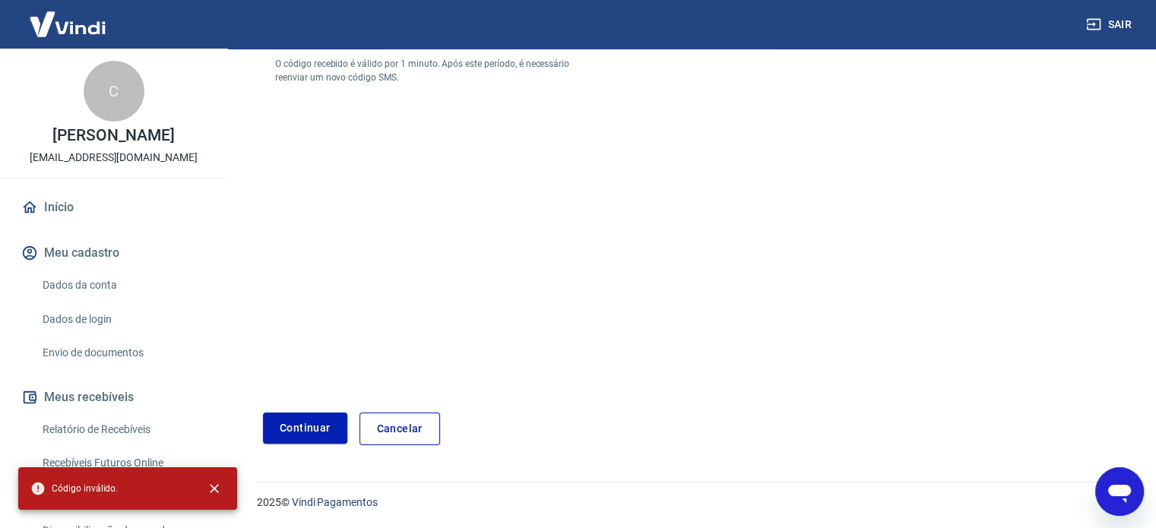
scroll to position [0, 0]
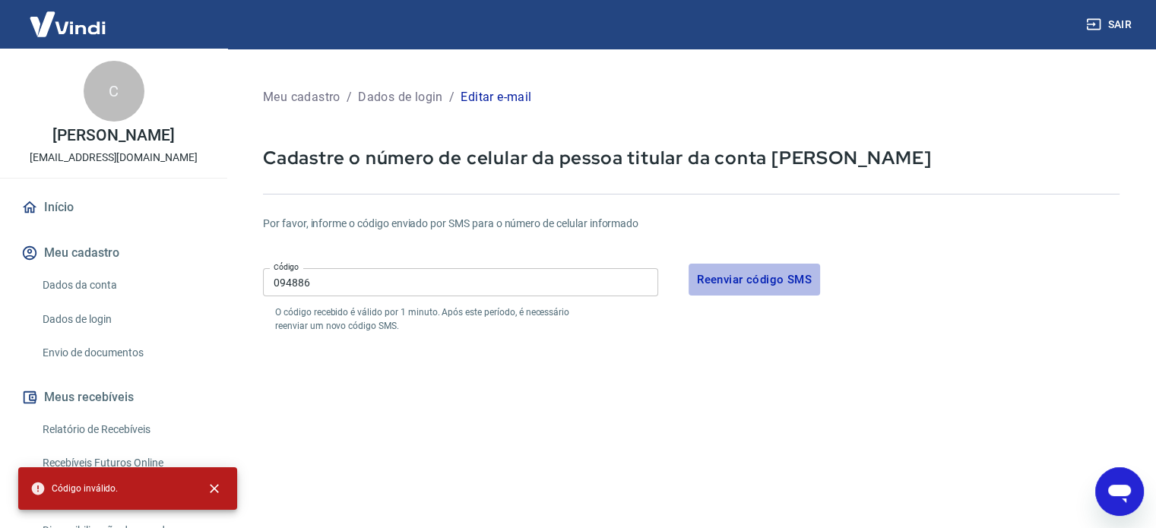
click at [765, 274] on button "Reenviar código SMS" at bounding box center [755, 280] width 132 height 32
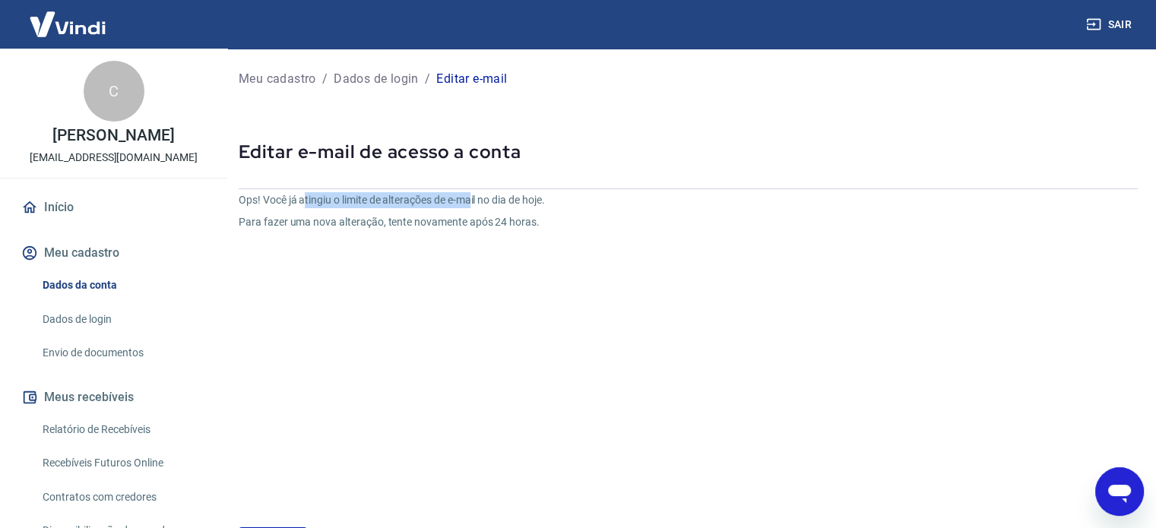
drag, startPoint x: 362, startPoint y: 201, endPoint x: 481, endPoint y: 197, distance: 118.7
click at [481, 195] on p "Ops! Você já atingiu o limite de alterações de e-mail no dia de hoje." at bounding box center [539, 200] width 600 height 16
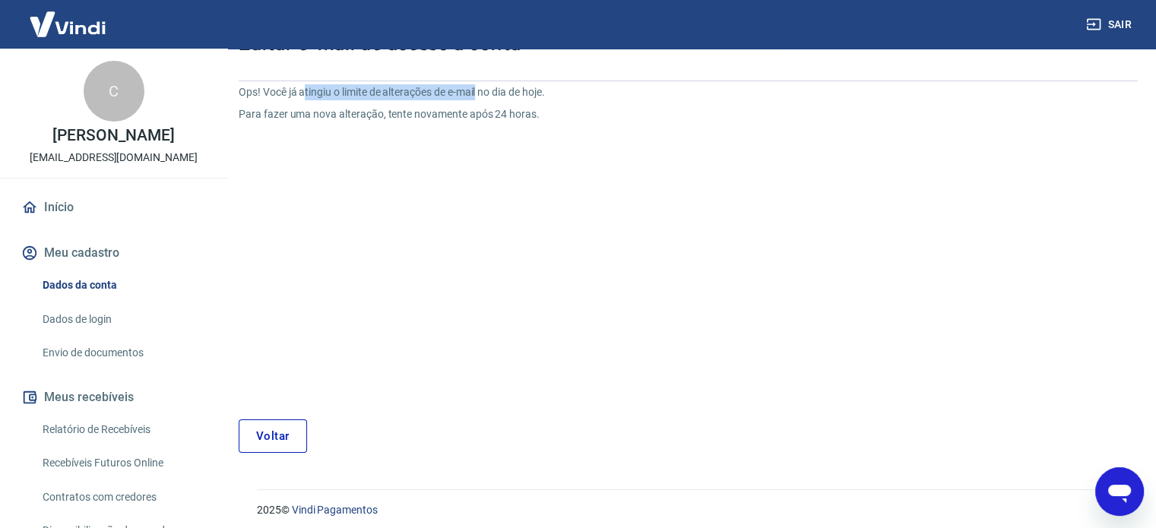
scroll to position [116, 0]
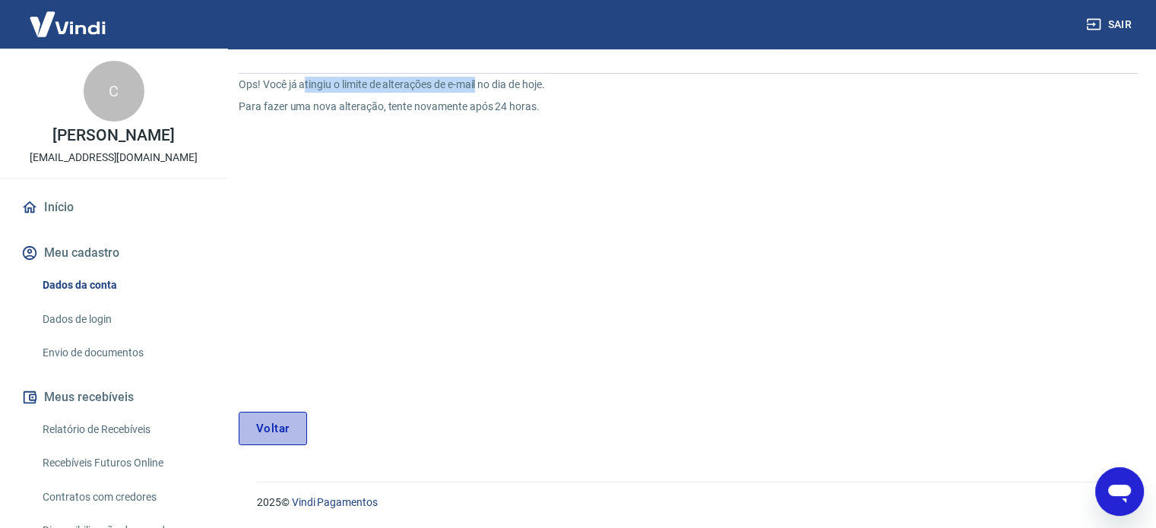
click at [274, 419] on link "Voltar" at bounding box center [273, 428] width 68 height 33
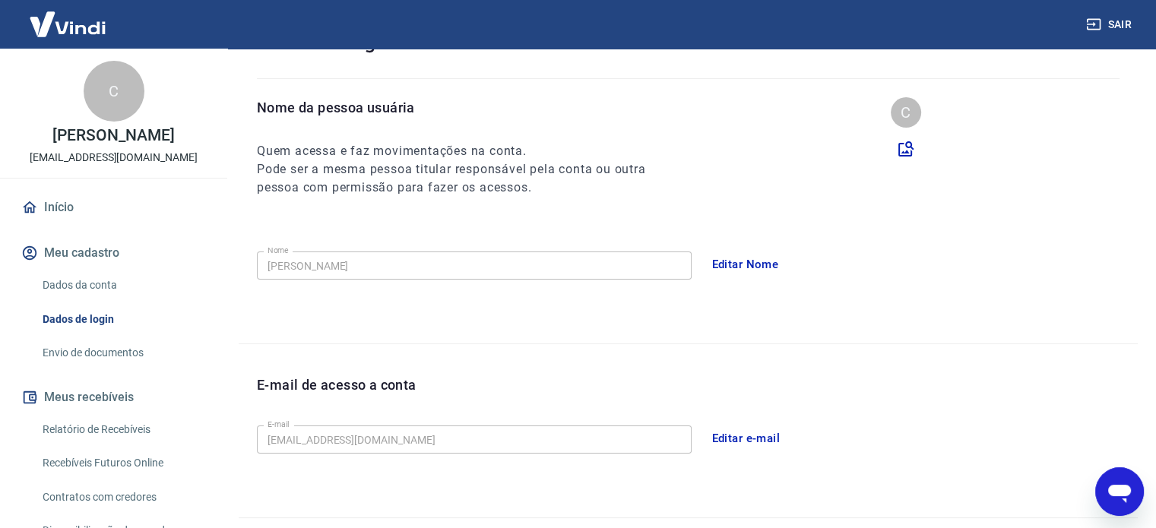
scroll to position [392, 0]
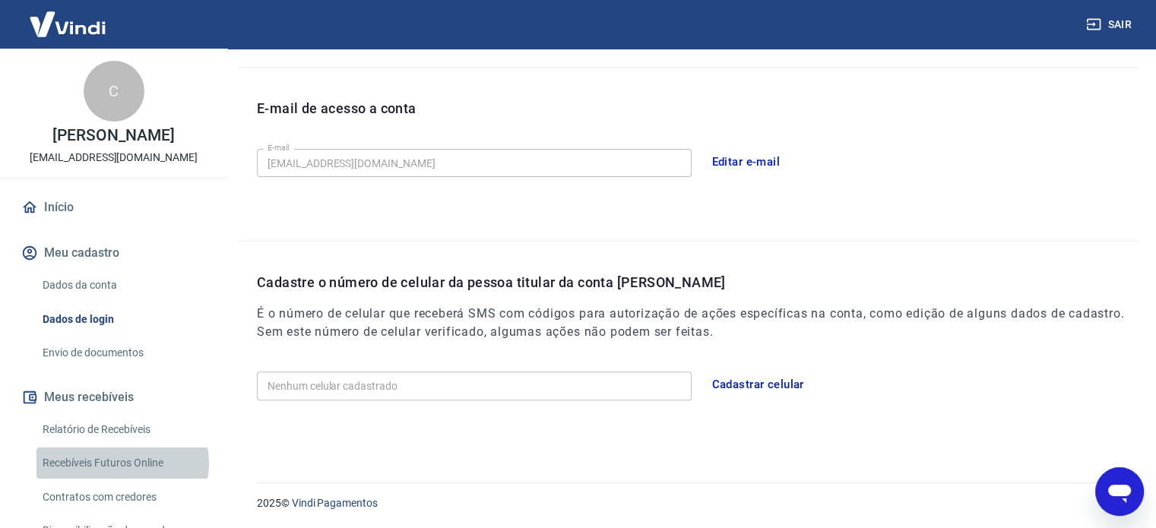
click at [122, 464] on link "Recebíveis Futuros Online" at bounding box center [122, 463] width 173 height 31
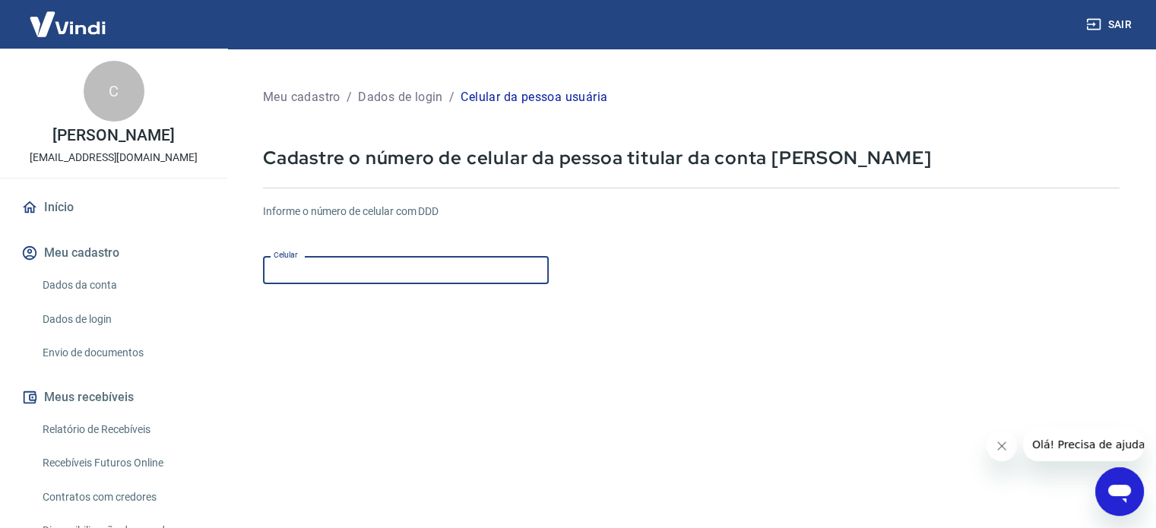
click at [342, 275] on input "Celular" at bounding box center [406, 270] width 286 height 28
type input "[PHONE_NUMBER]"
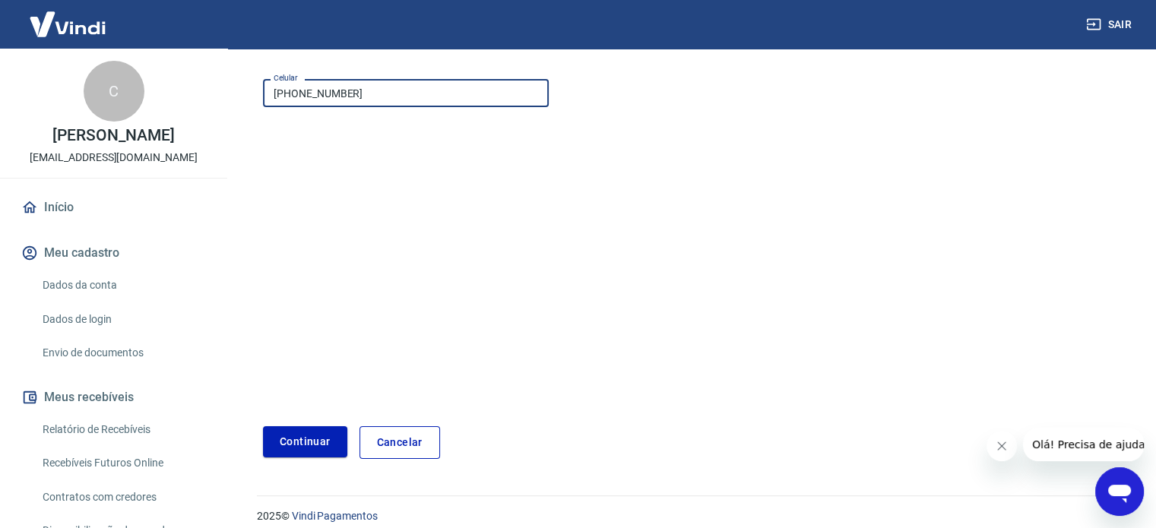
scroll to position [191, 0]
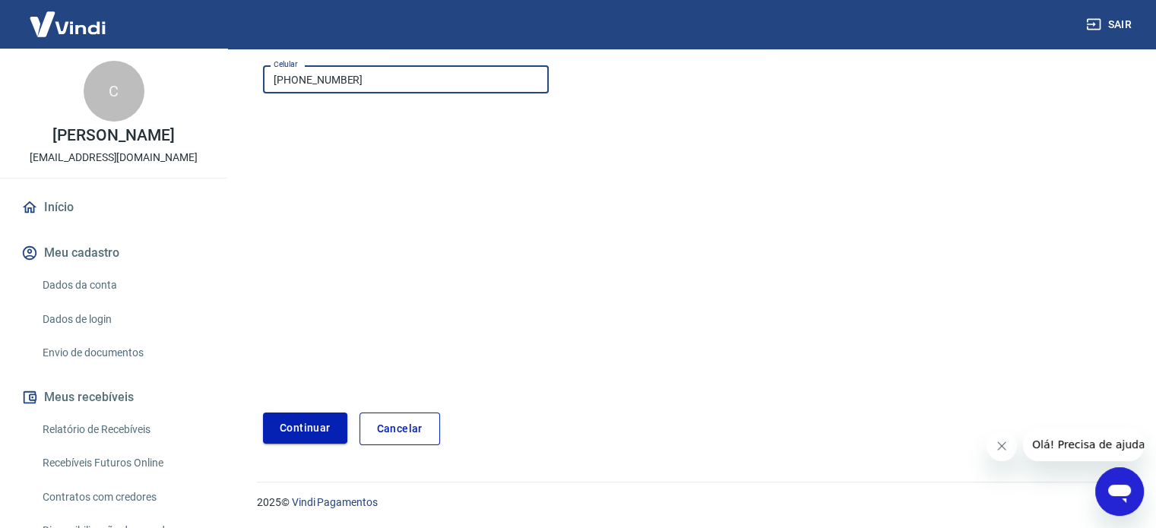
click at [305, 426] on button "Continuar" at bounding box center [305, 428] width 84 height 31
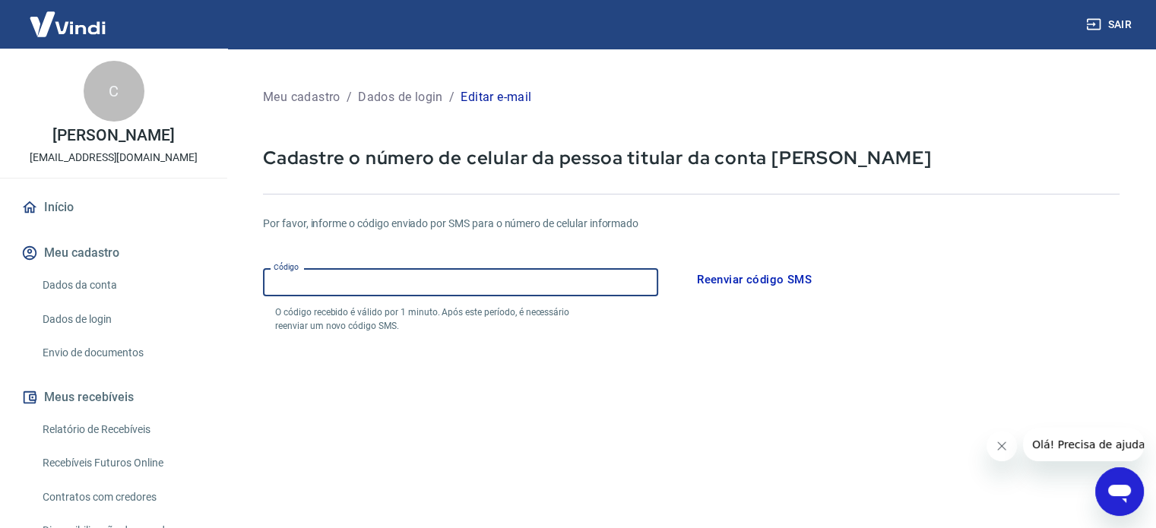
click at [374, 291] on input "Código" at bounding box center [460, 282] width 395 height 28
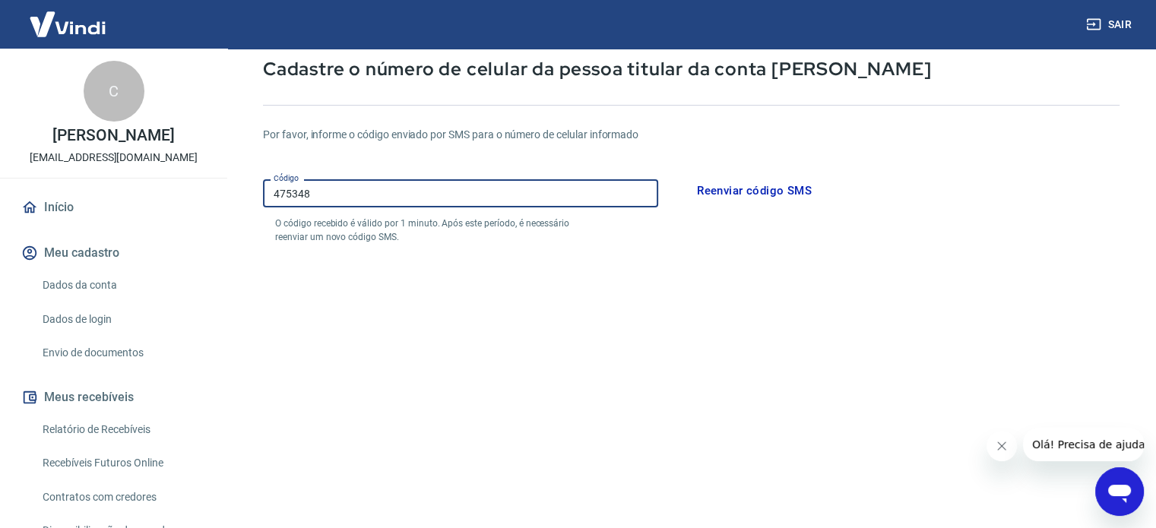
scroll to position [249, 0]
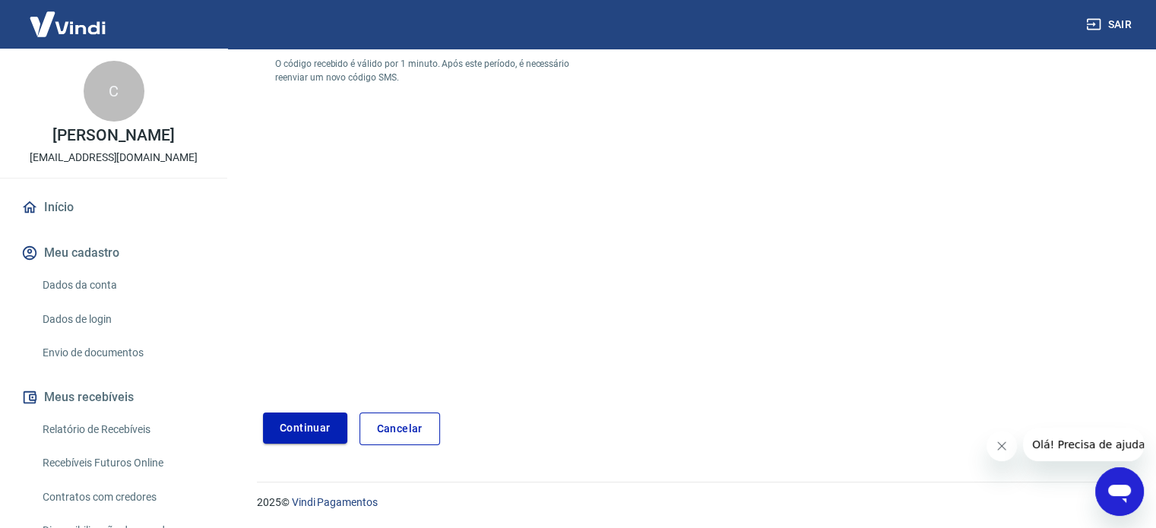
type input "475348"
click at [310, 427] on button "Continuar" at bounding box center [305, 428] width 84 height 31
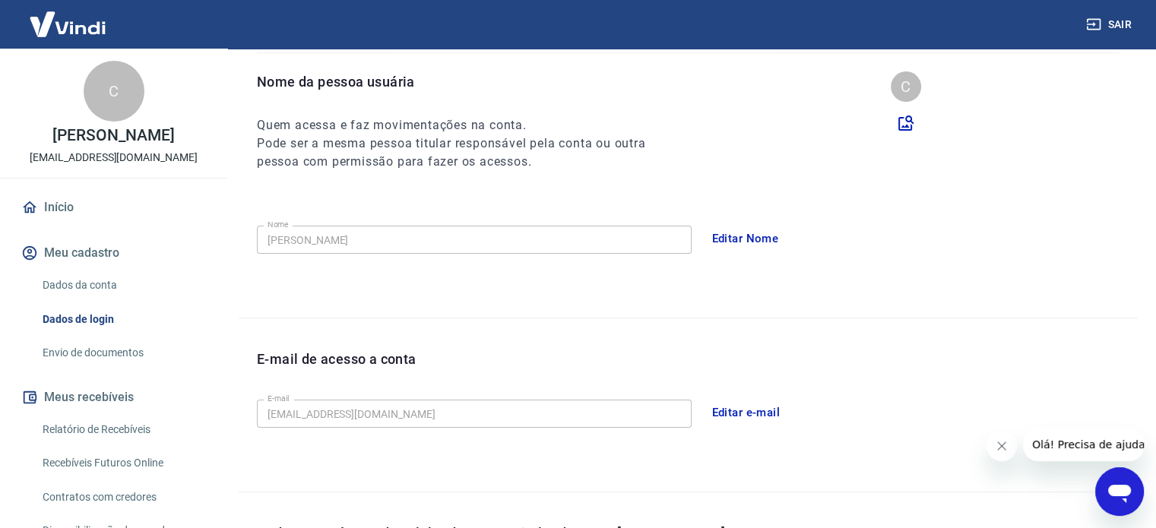
scroll to position [76, 0]
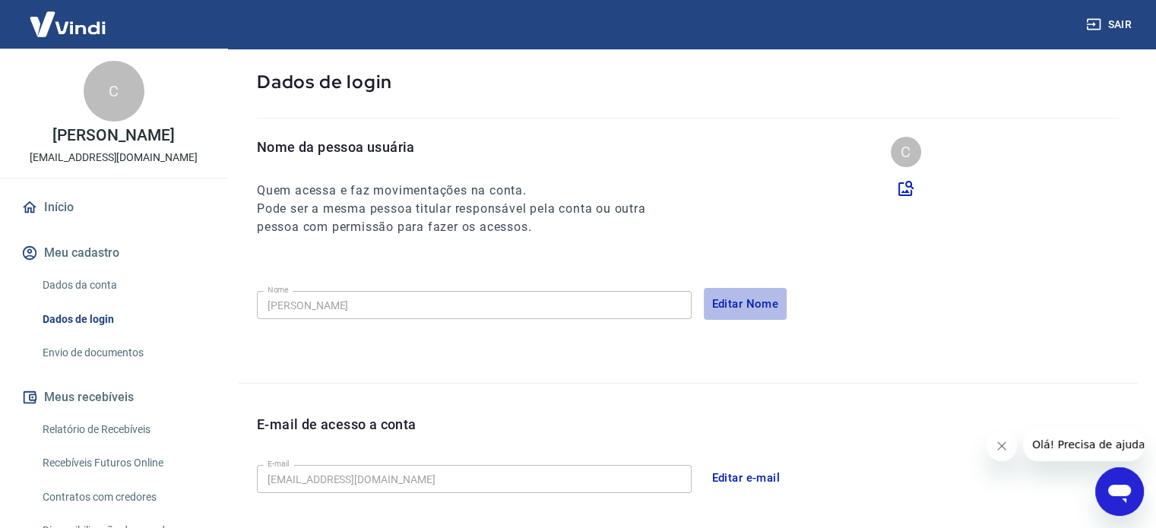
drag, startPoint x: 731, startPoint y: 302, endPoint x: 698, endPoint y: 319, distance: 37.1
click at [730, 302] on button "Editar Nome" at bounding box center [746, 304] width 84 height 32
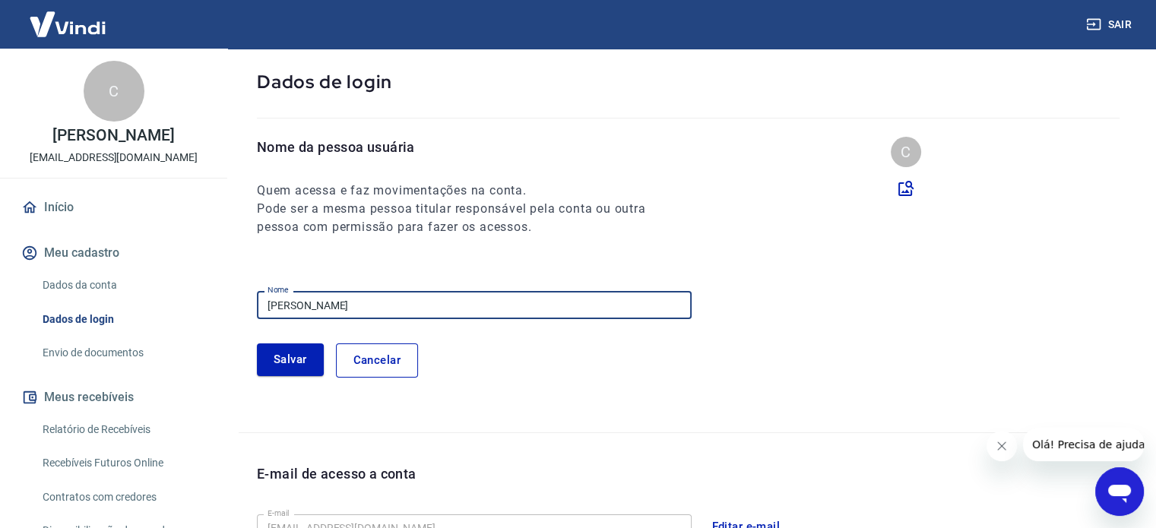
drag, startPoint x: 371, startPoint y: 306, endPoint x: 167, endPoint y: 303, distance: 203.8
click at [167, 303] on div "Sair C Cristiano Ricardo Rocha cristianoricardorocha@gmail.com Início Meu cadas…" at bounding box center [578, 188] width 1156 height 528
type input "f"
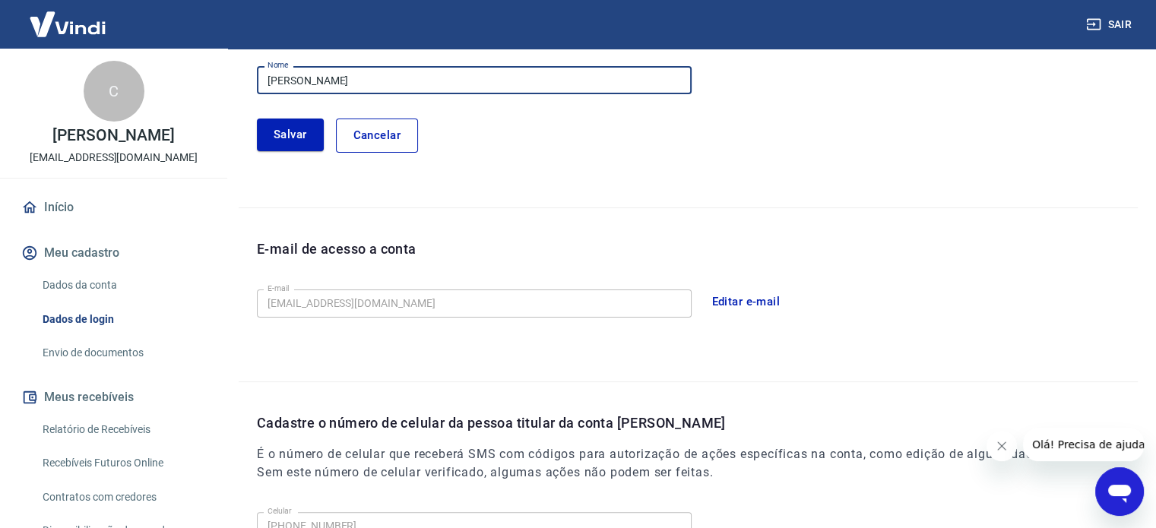
scroll to position [304, 0]
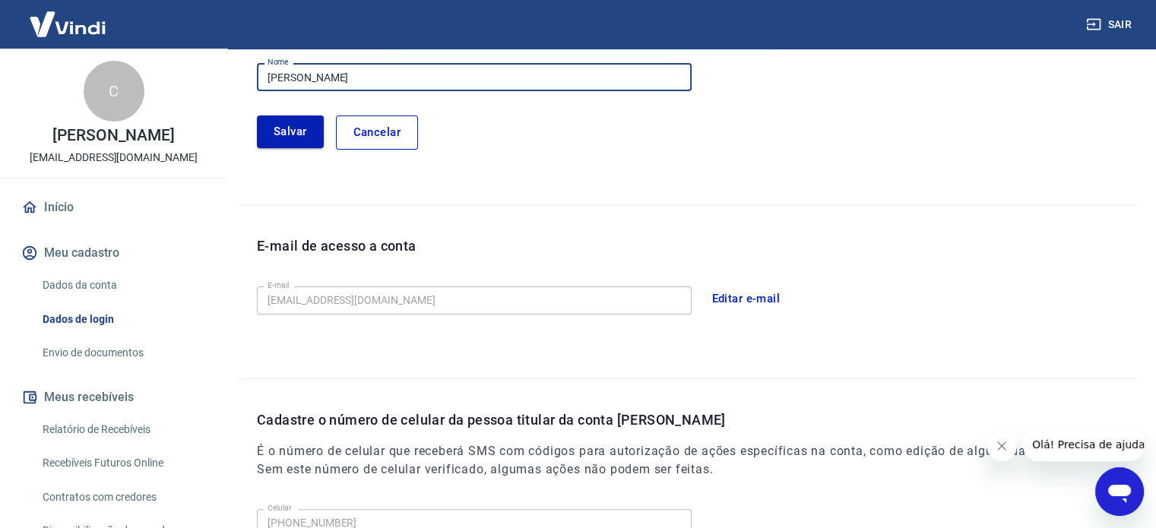
type input "Fernanda Machado Francisco Rocha"
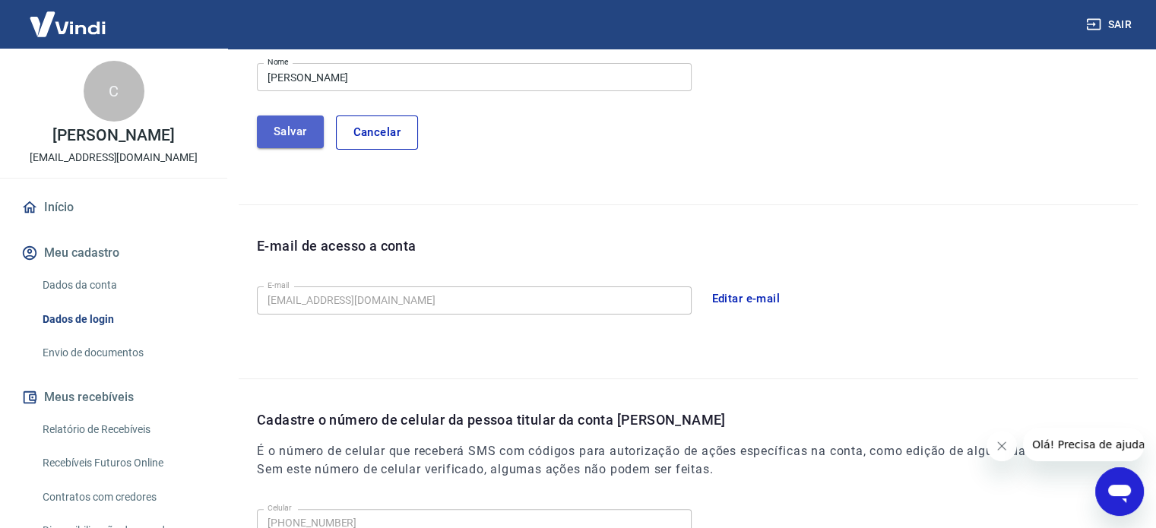
click at [286, 137] on button "Salvar" at bounding box center [290, 132] width 67 height 32
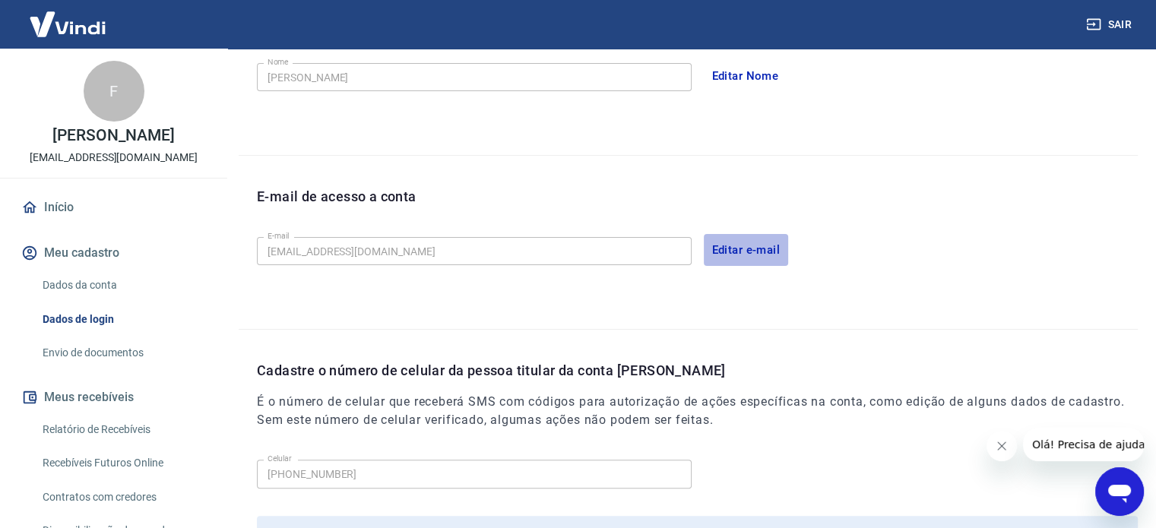
click at [745, 246] on button "Editar e-mail" at bounding box center [746, 250] width 85 height 32
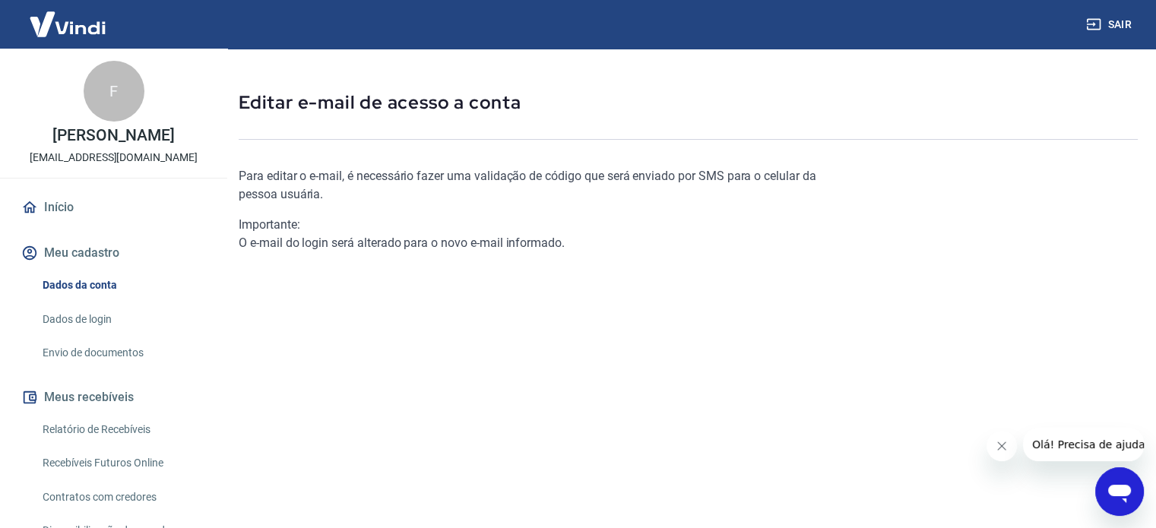
scroll to position [33, 0]
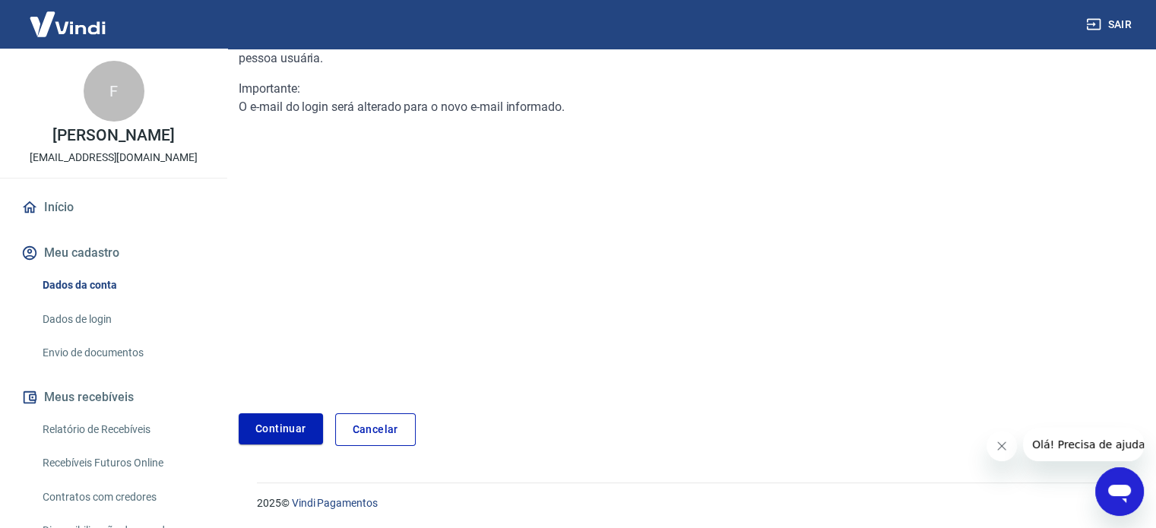
click at [375, 431] on link "Cancelar" at bounding box center [375, 430] width 81 height 33
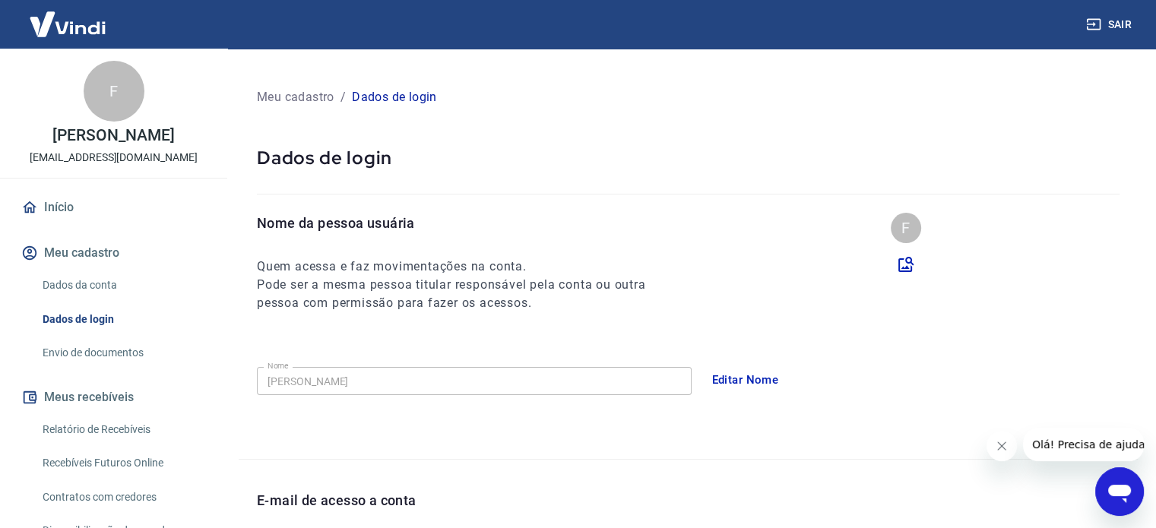
click at [97, 369] on link "Envio de documentos" at bounding box center [122, 353] width 173 height 31
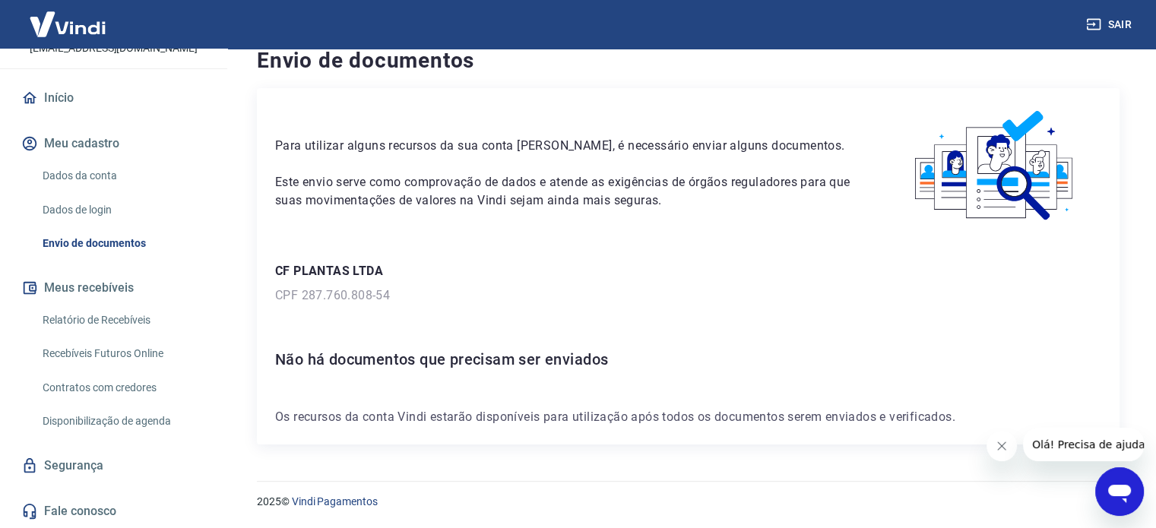
scroll to position [125, 0]
click at [75, 511] on link "Fale conosco" at bounding box center [113, 511] width 191 height 33
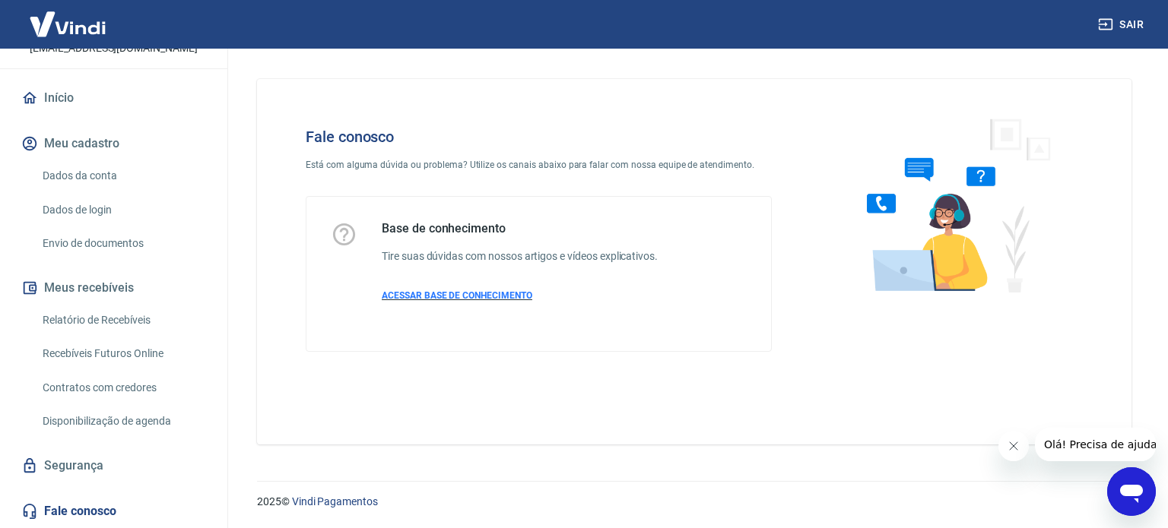
click at [467, 297] on span "ACESSAR BASE DE CONHECIMENTO" at bounding box center [457, 295] width 151 height 11
